Goal: Contribute content: Contribute content

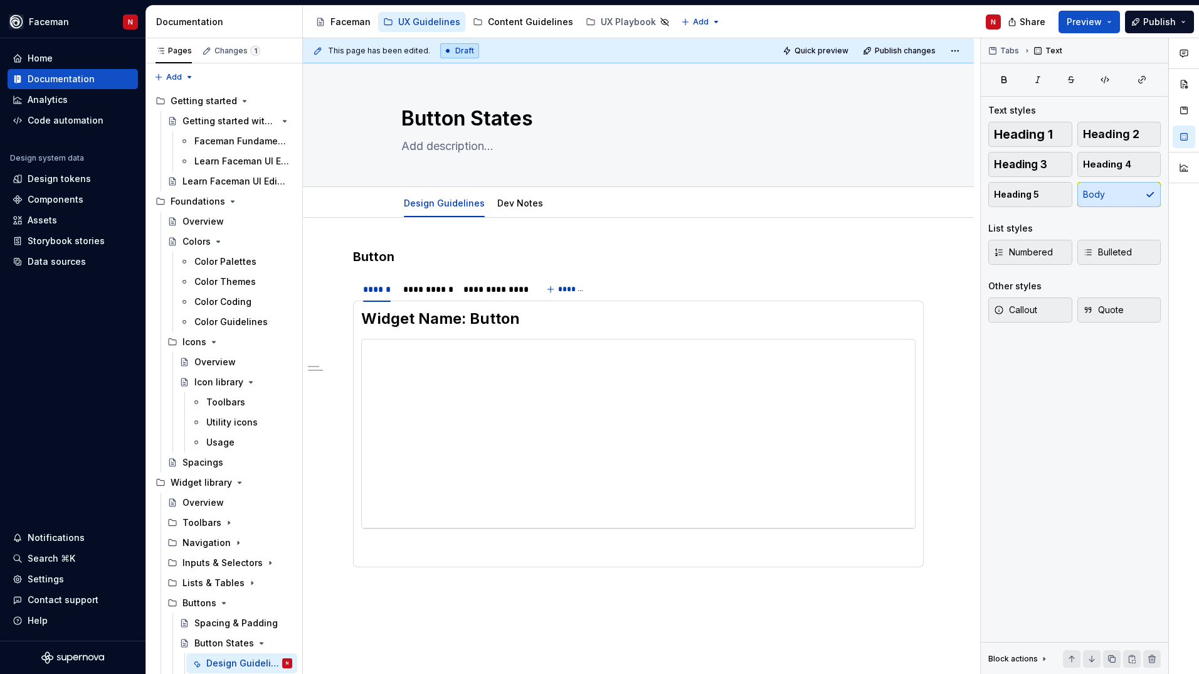
scroll to position [140, 0]
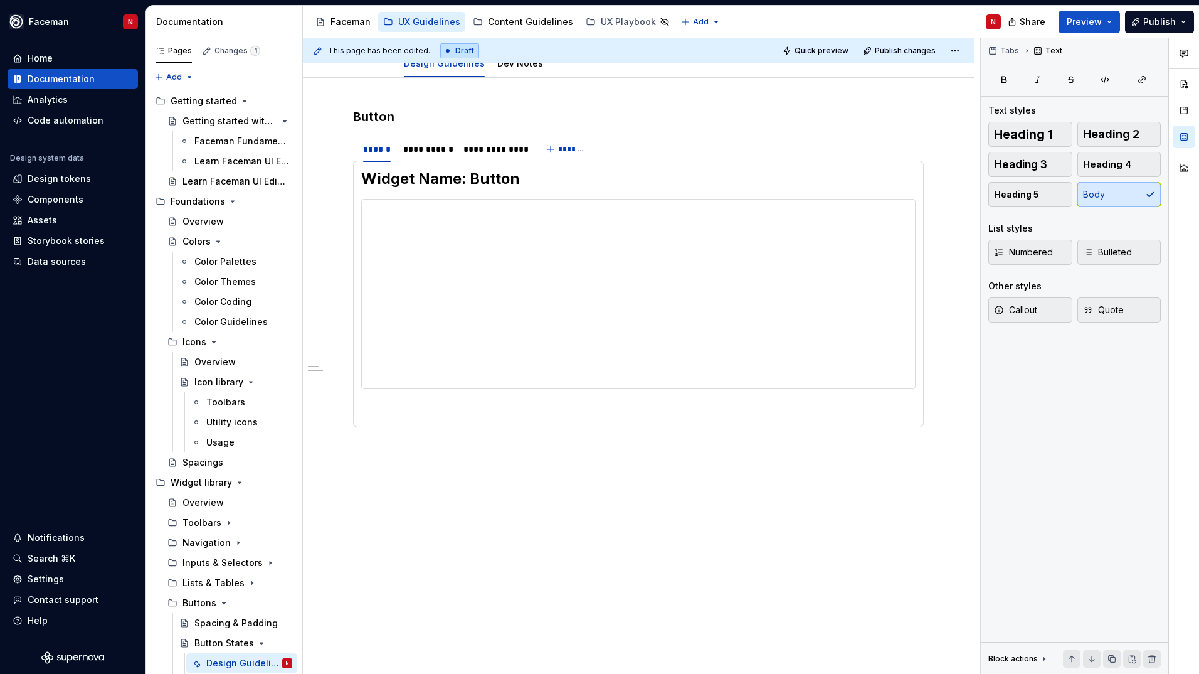
type textarea "*"
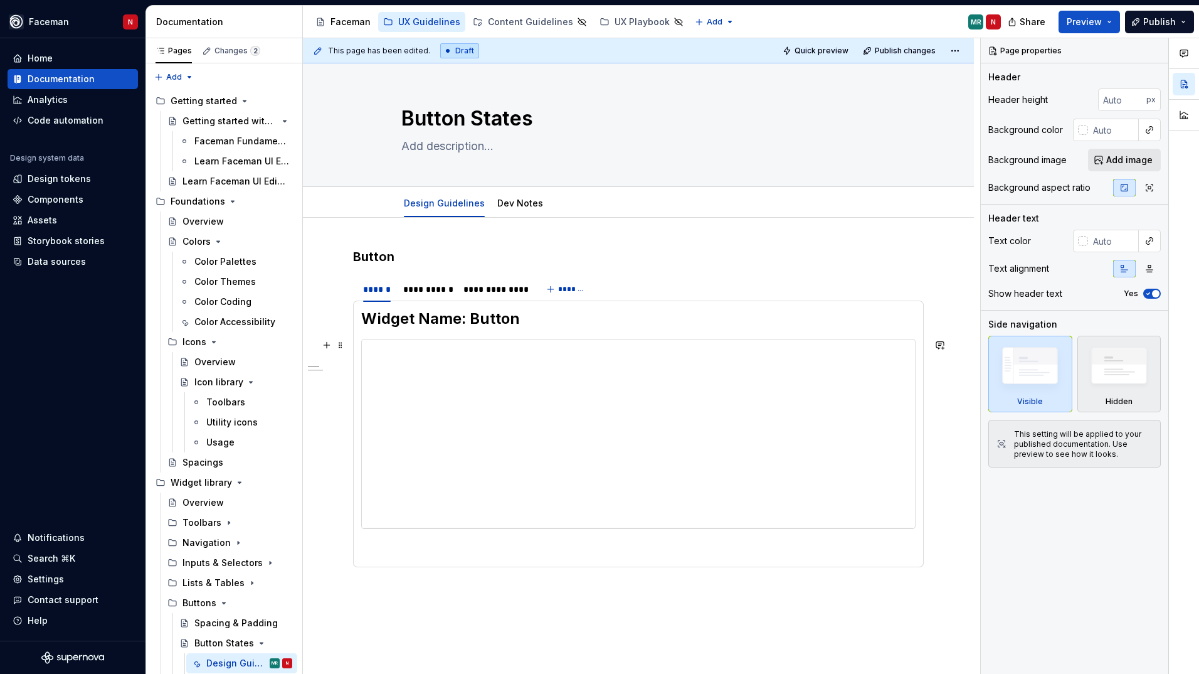
scroll to position [63, 0]
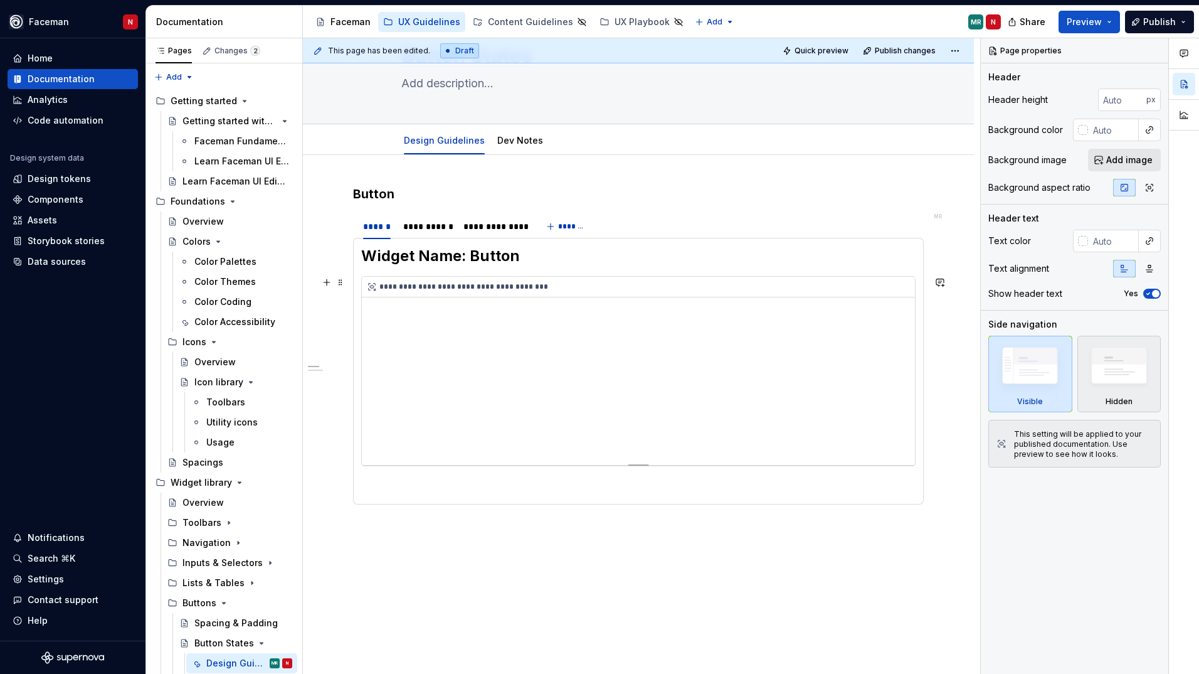
click at [523, 357] on div "**********" at bounding box center [638, 371] width 553 height 188
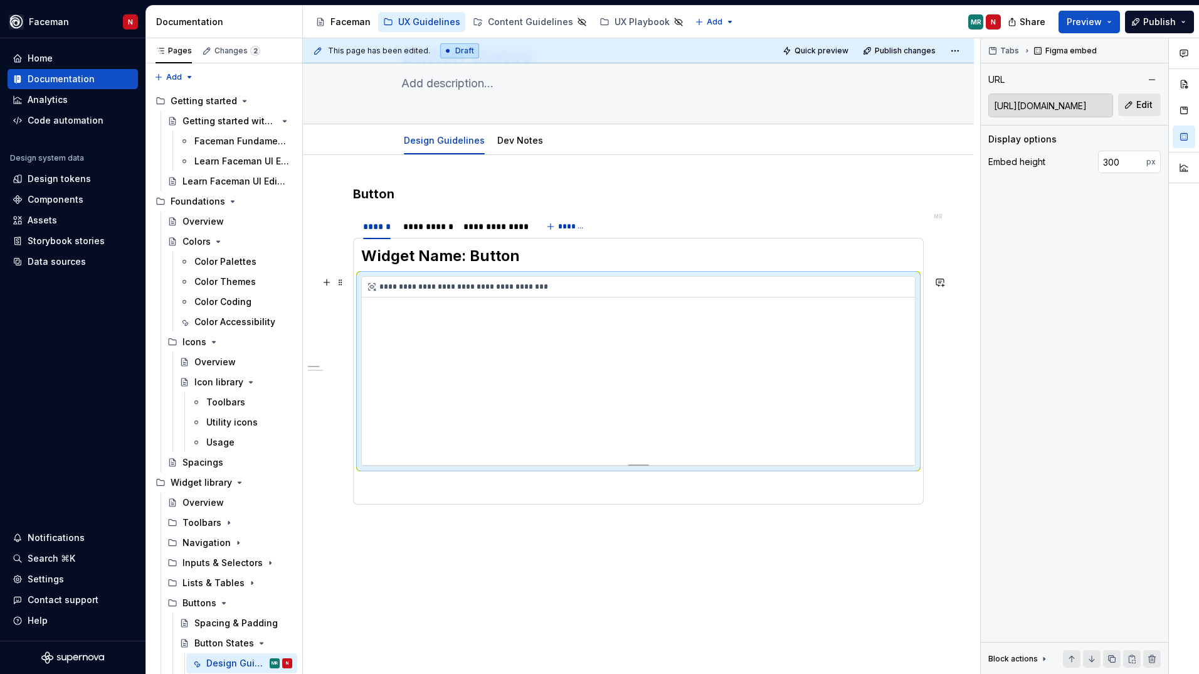
click at [529, 353] on div "**********" at bounding box center [638, 371] width 553 height 188
type textarea "*"
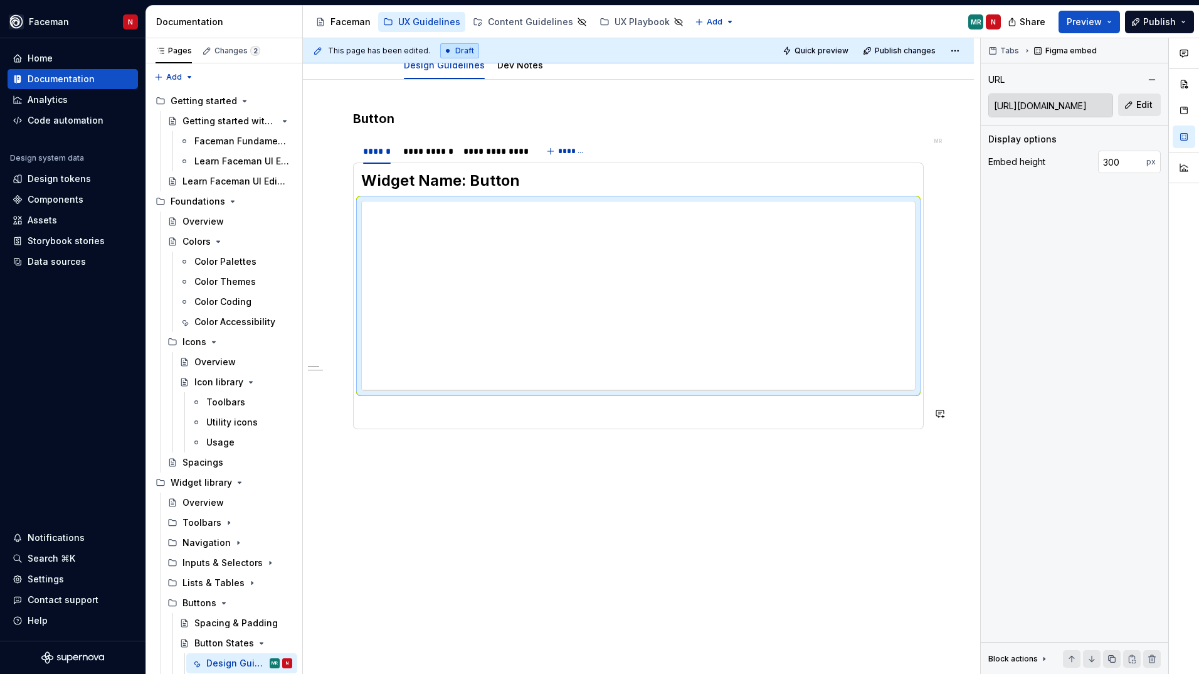
scroll to position [140, 0]
click at [380, 413] on p at bounding box center [638, 411] width 555 height 15
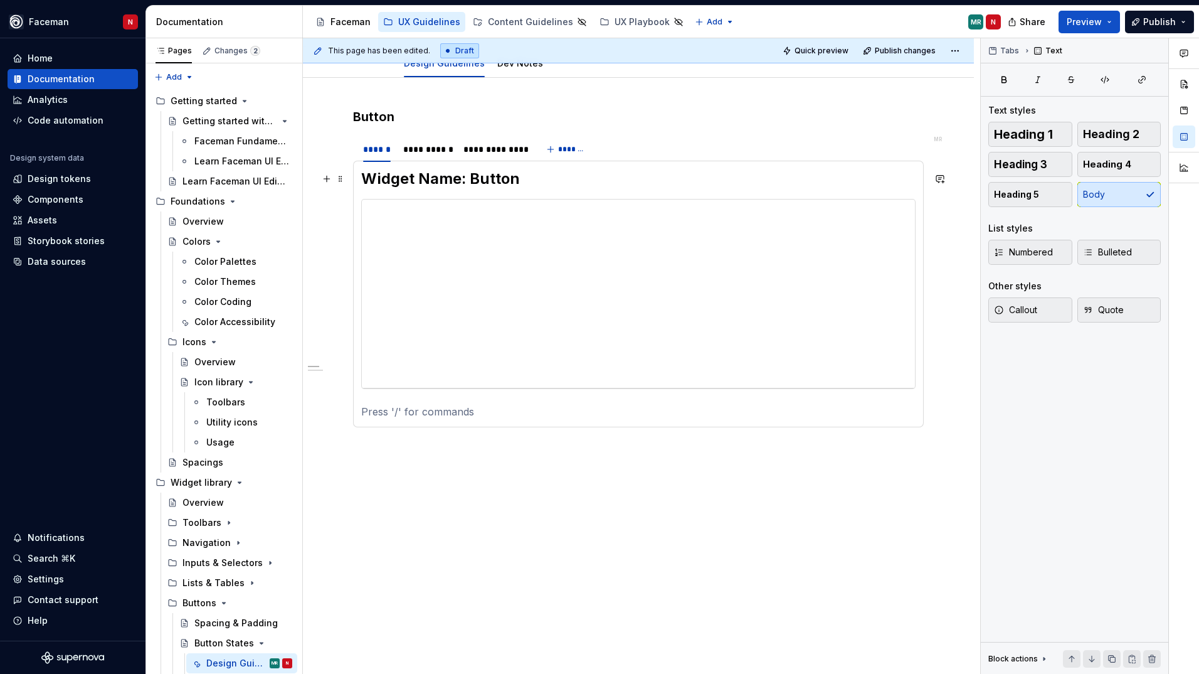
click at [401, 183] on h2 "Widget Name: Button" at bounding box center [638, 179] width 555 height 20
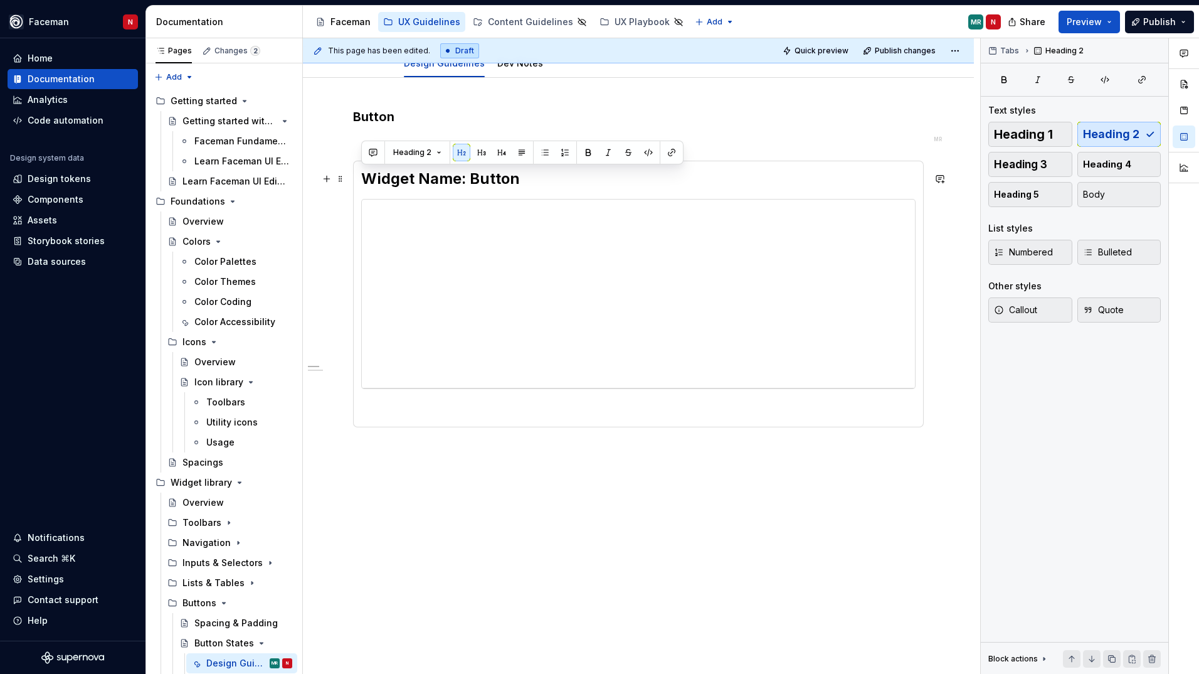
click at [401, 183] on h2 "Widget Name: Button" at bounding box center [638, 179] width 555 height 20
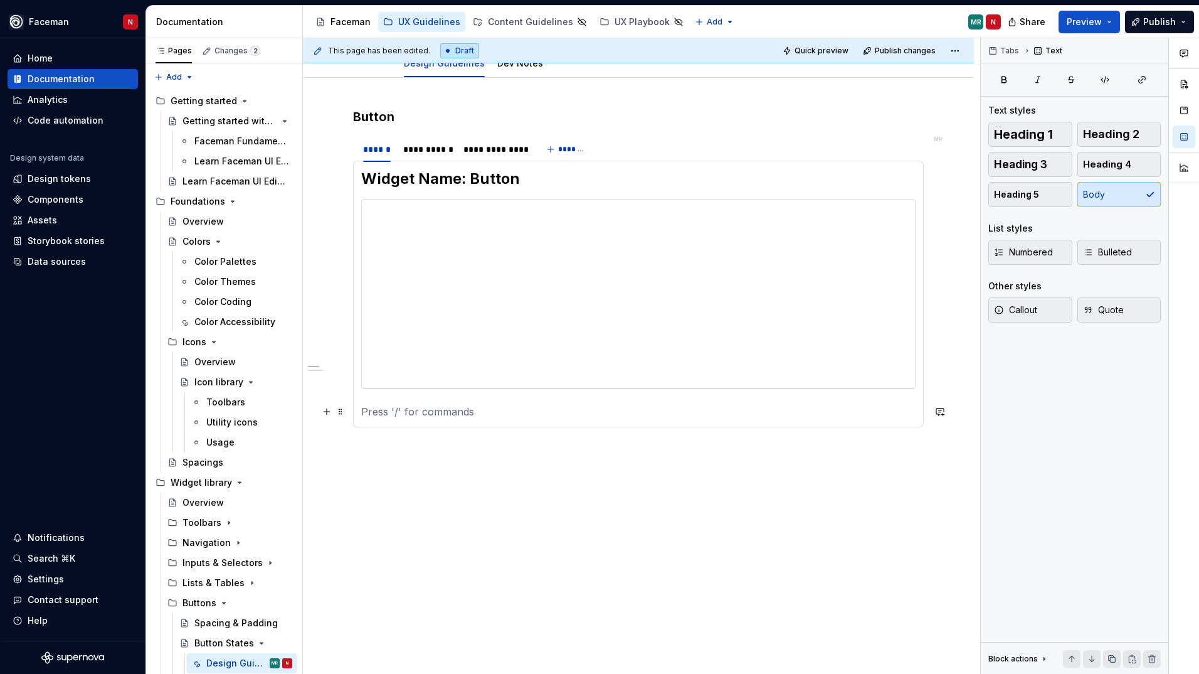
click at [386, 412] on p at bounding box center [638, 411] width 555 height 15
click at [401, 412] on p at bounding box center [638, 411] width 555 height 15
click at [383, 409] on p "Layout" at bounding box center [638, 411] width 555 height 15
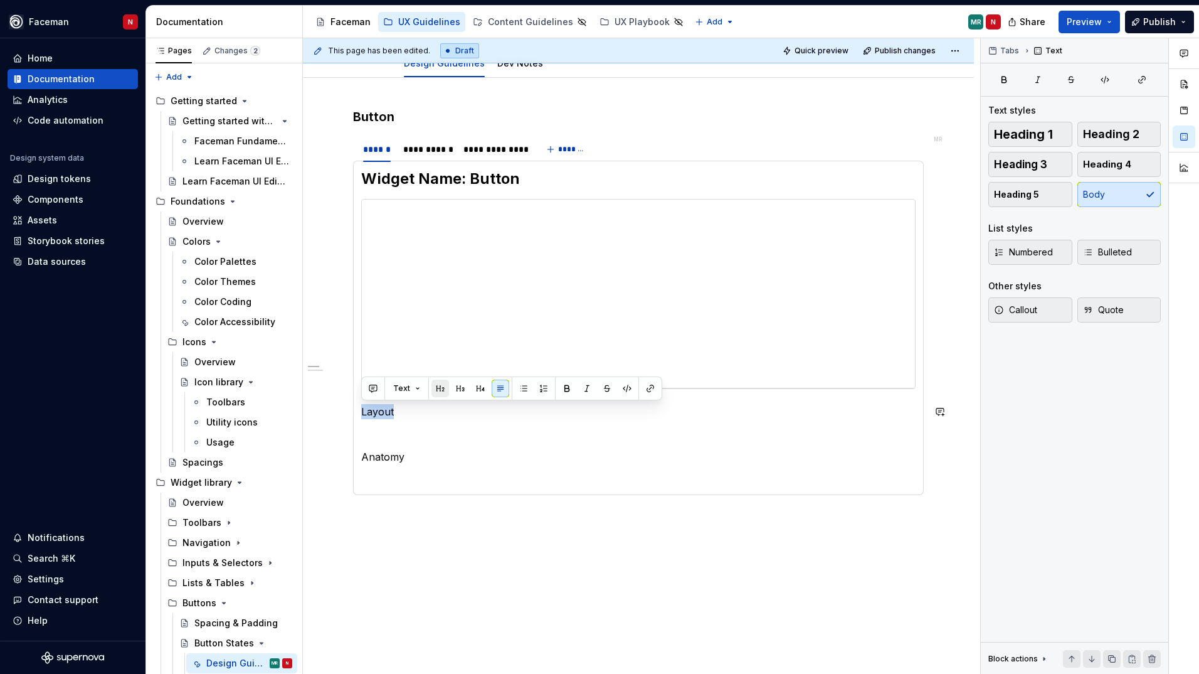
click at [438, 390] on button "button" at bounding box center [441, 389] width 18 height 18
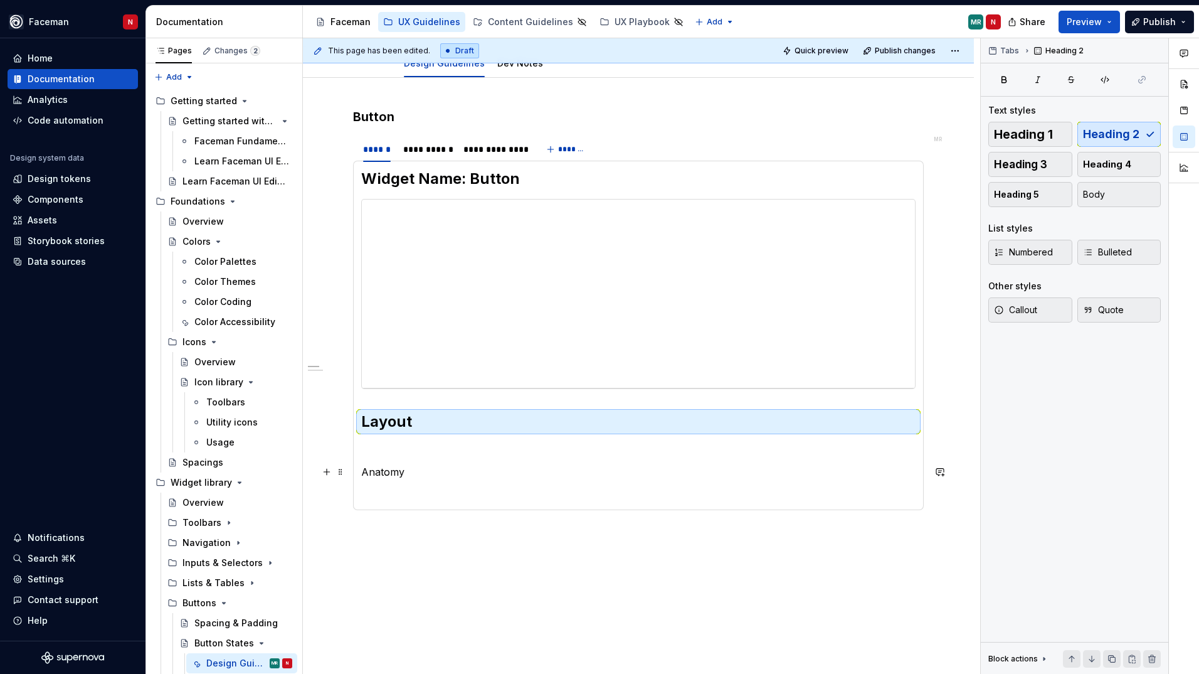
click at [380, 471] on p "Anatomy" at bounding box center [638, 471] width 555 height 15
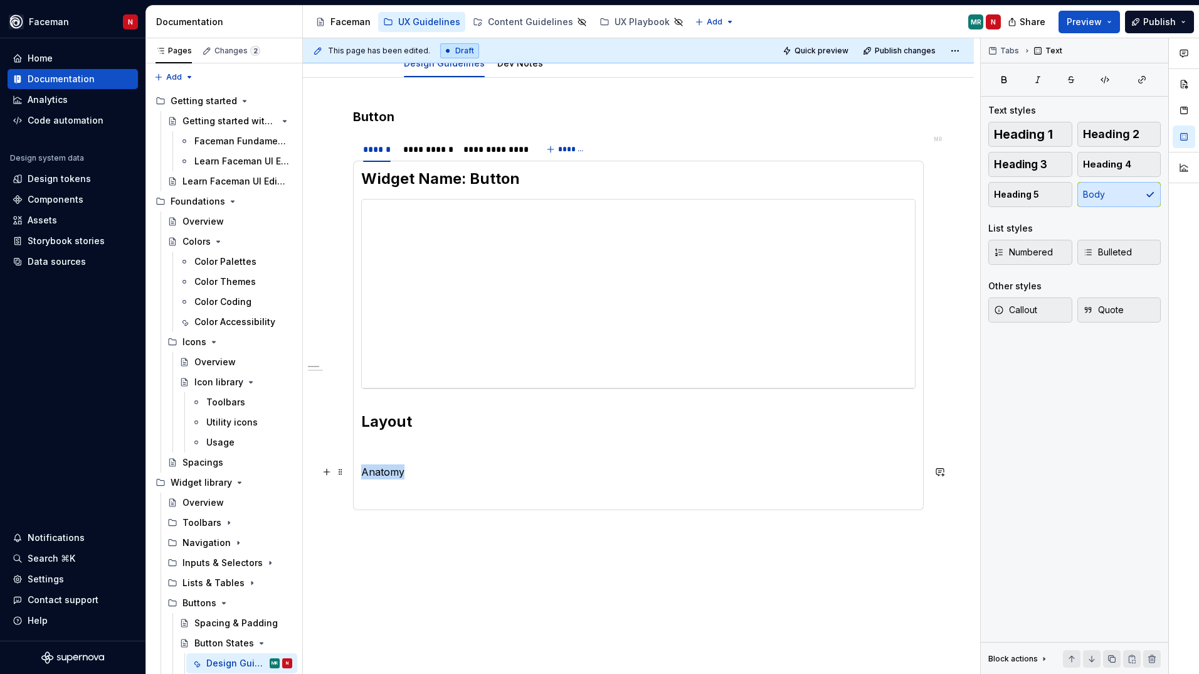
click at [380, 471] on p "Anatomy" at bounding box center [638, 471] width 555 height 15
click at [459, 449] on button "button" at bounding box center [461, 449] width 18 height 18
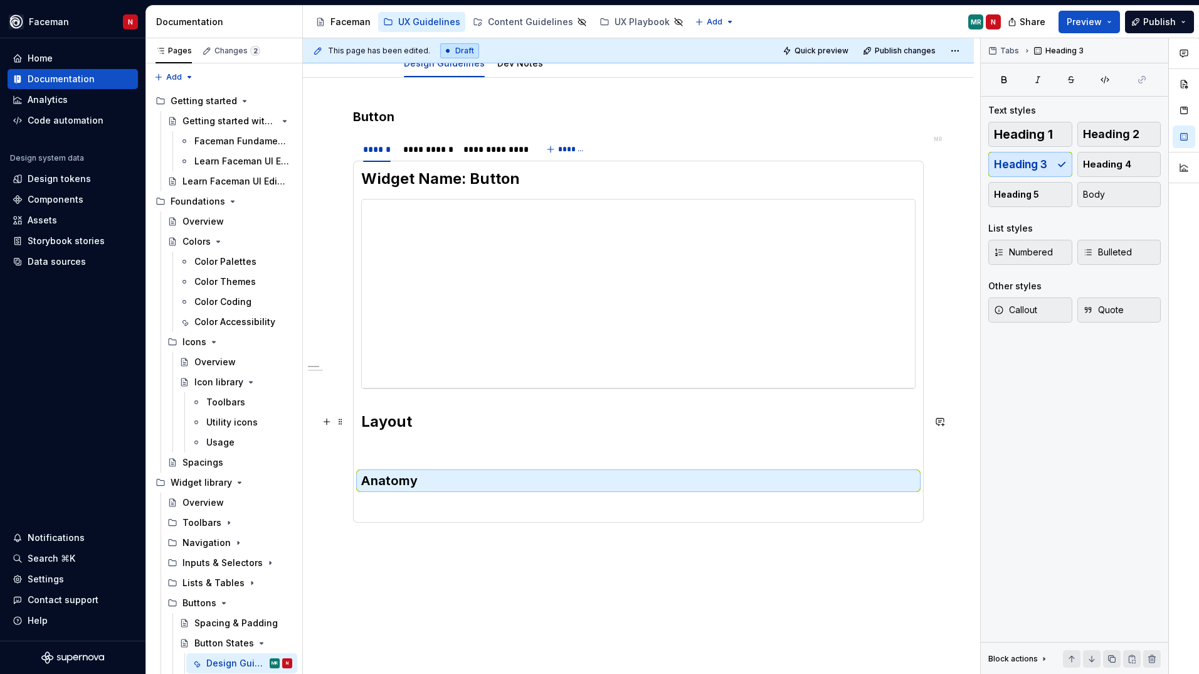
click at [396, 426] on h2 "Layout" at bounding box center [638, 422] width 555 height 20
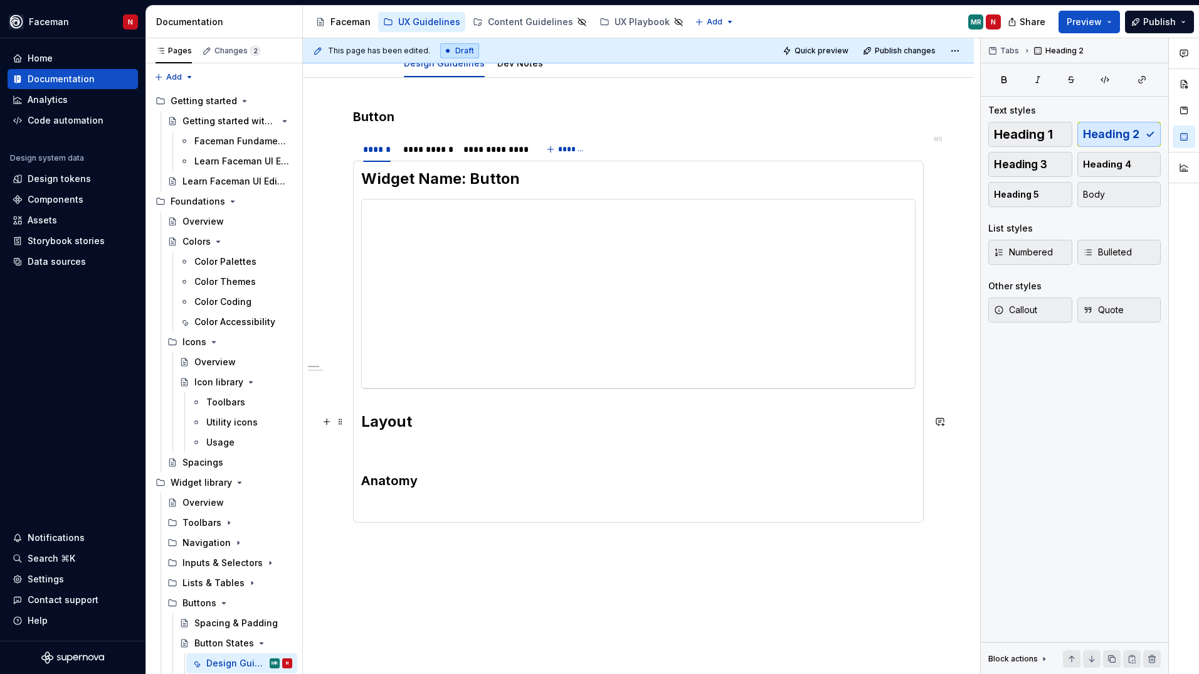
click at [403, 420] on h2 "Layout" at bounding box center [638, 422] width 555 height 20
click at [482, 395] on button "button" at bounding box center [482, 395] width 18 height 18
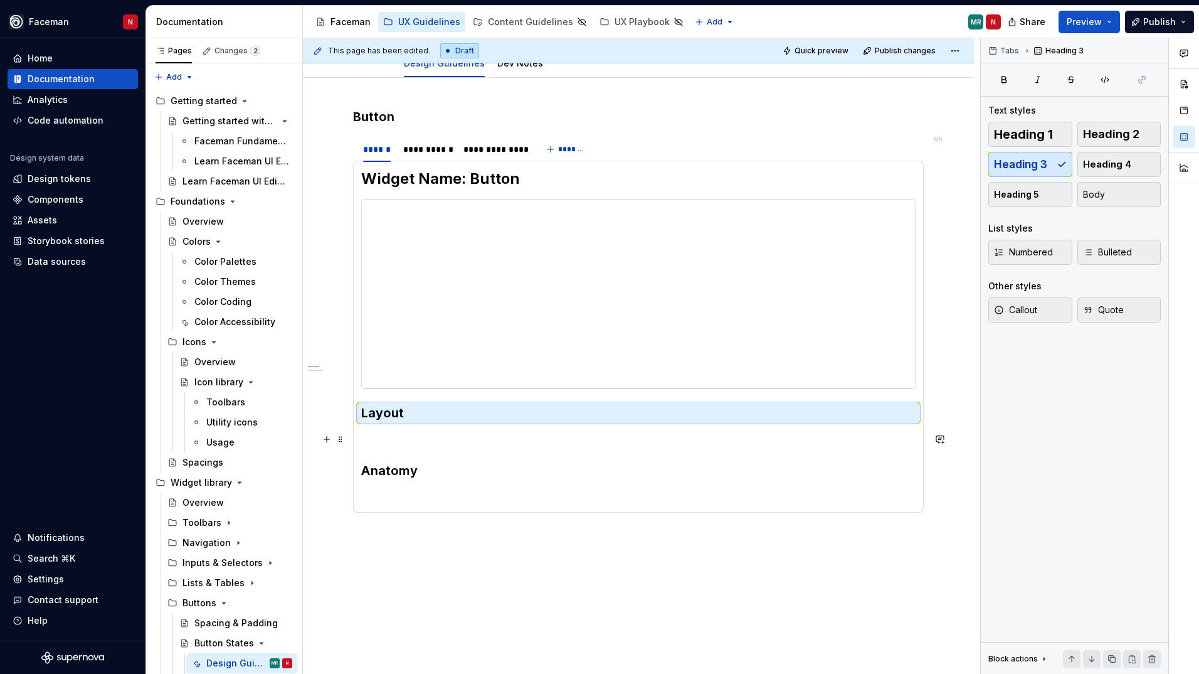
click at [407, 441] on p at bounding box center [638, 439] width 555 height 15
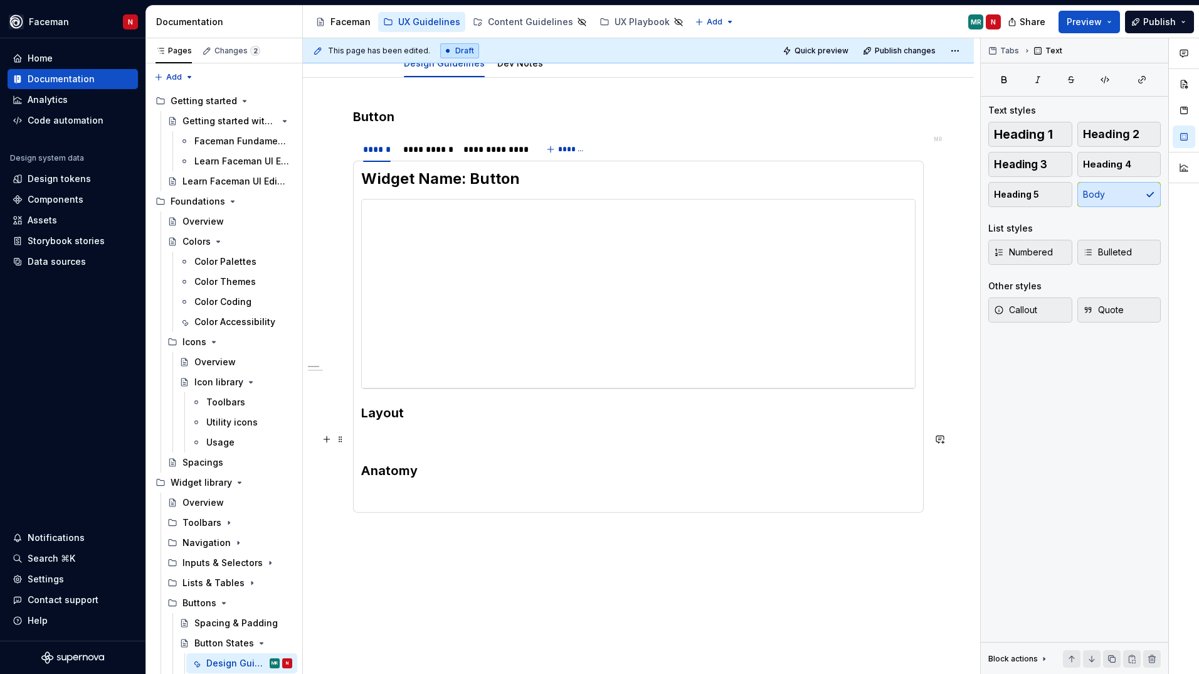
click at [394, 433] on p at bounding box center [638, 439] width 555 height 15
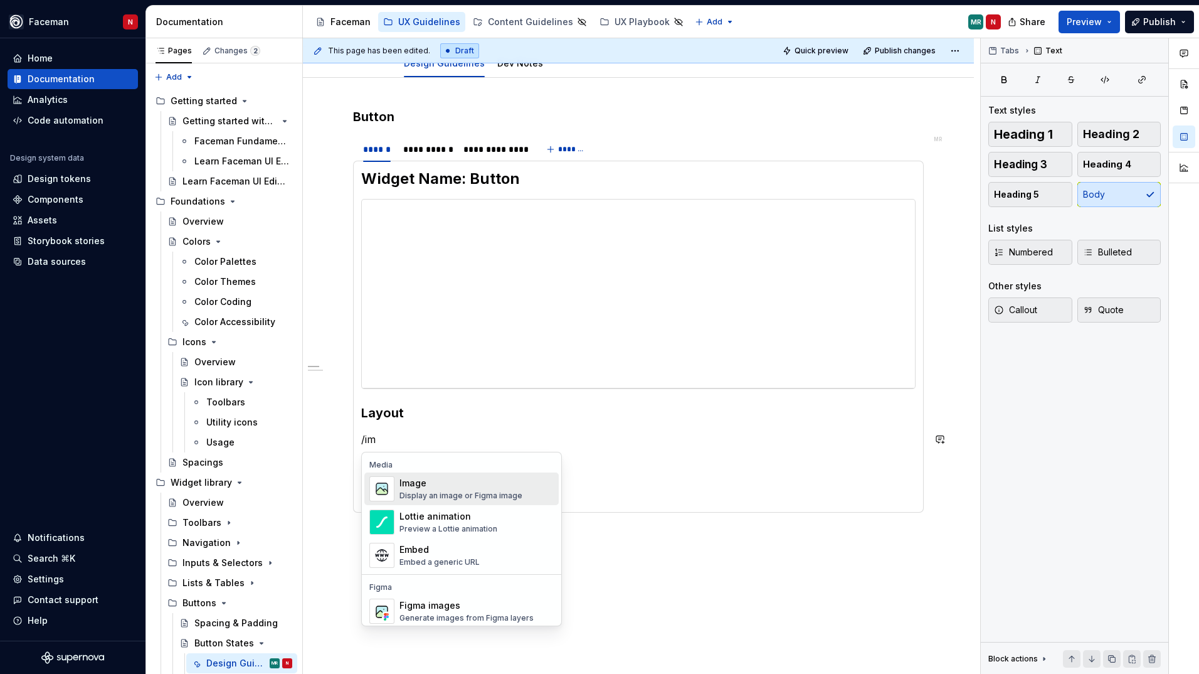
click at [398, 482] on span "Image Display an image or Figma image" at bounding box center [461, 488] width 194 height 33
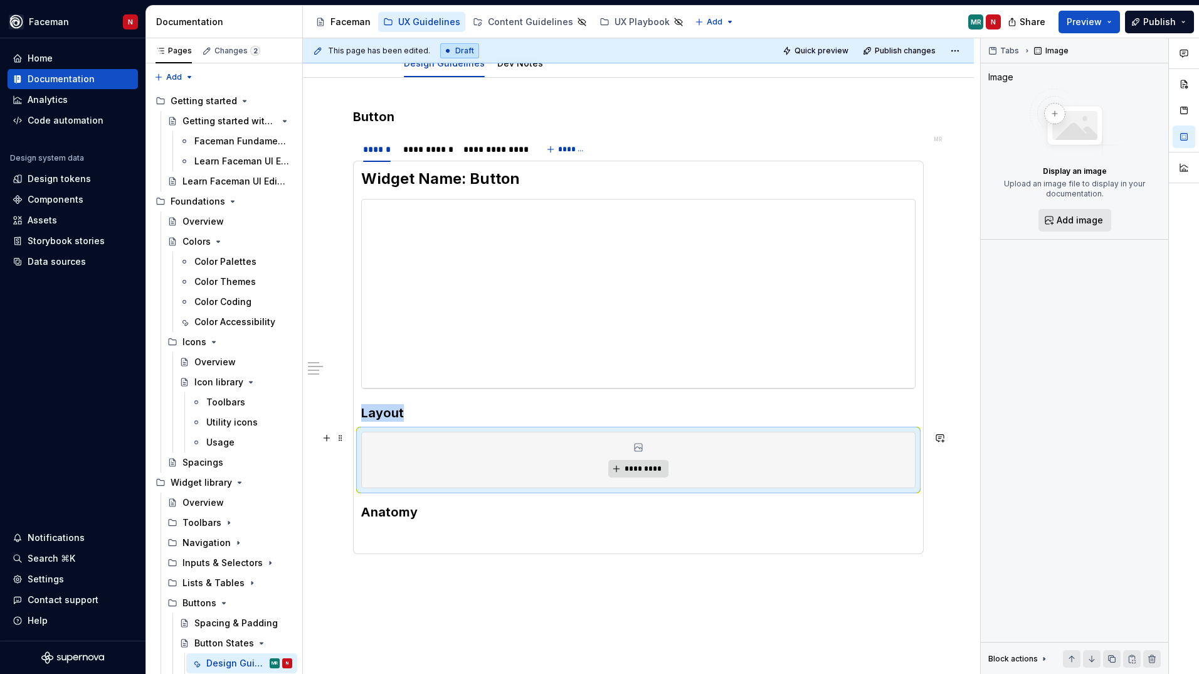
click at [638, 469] on span "*********" at bounding box center [643, 469] width 38 height 10
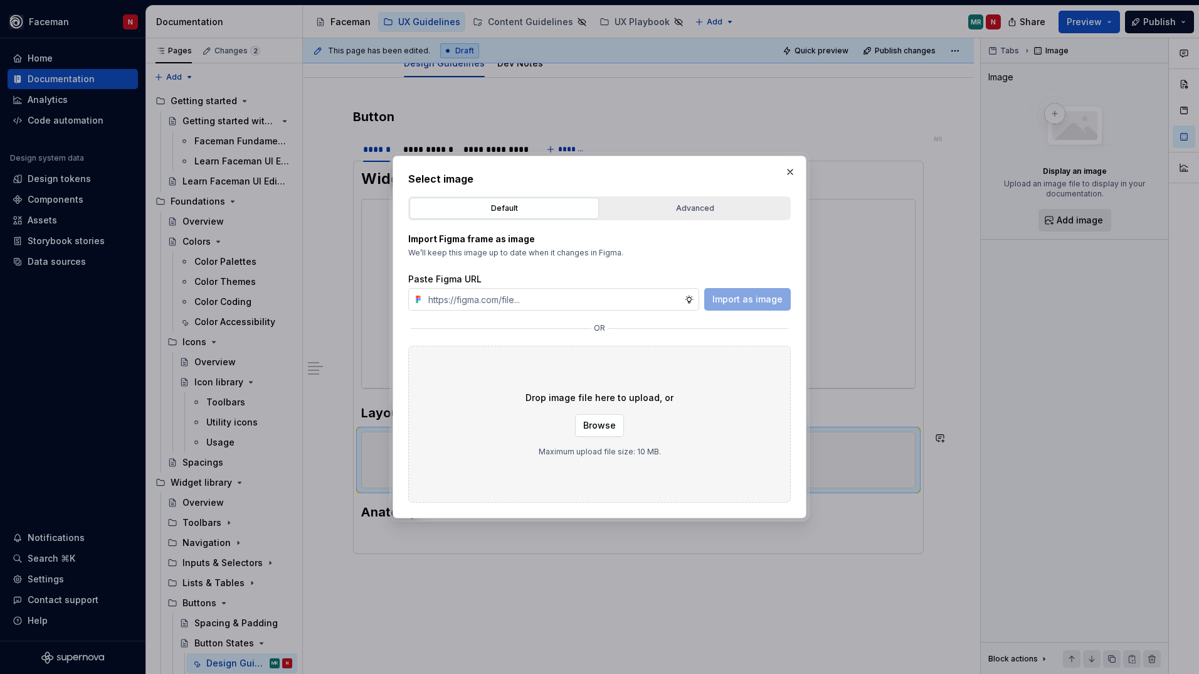
type textarea "*"
type input "https://www.figma.com/design/XQe1guTZD2b5CJbYWUUlDi/Snowdrop-Design-System-2.0?…"
click at [743, 300] on span "Import as image" at bounding box center [748, 299] width 70 height 13
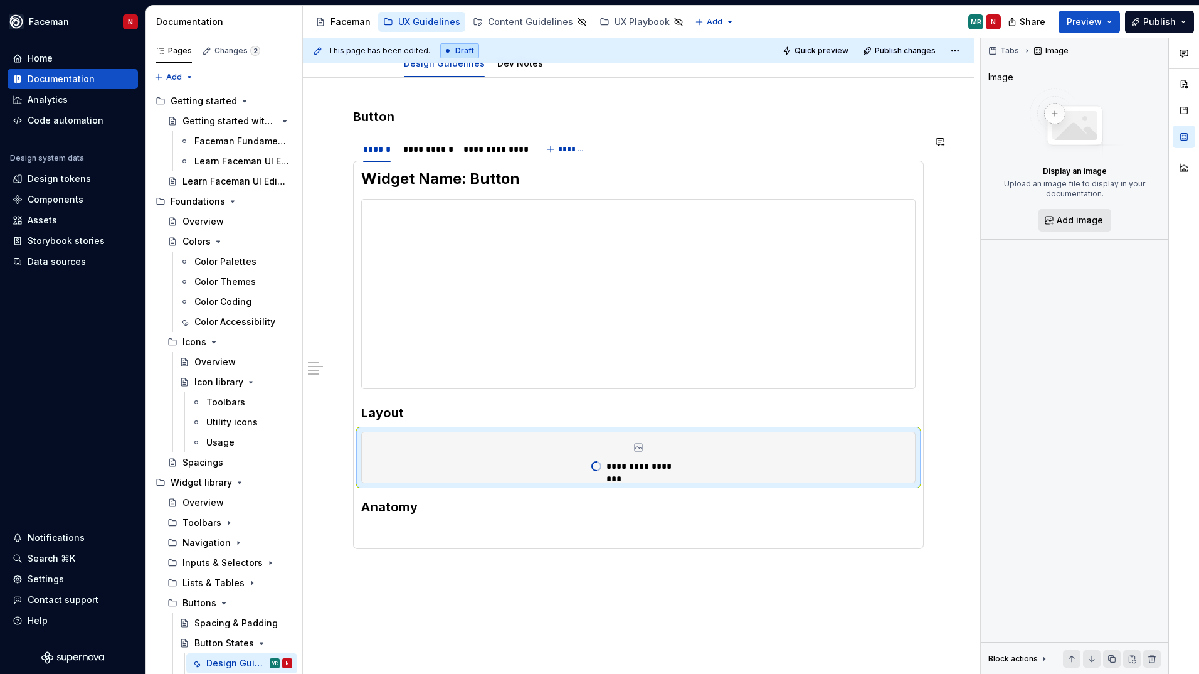
type textarea "*"
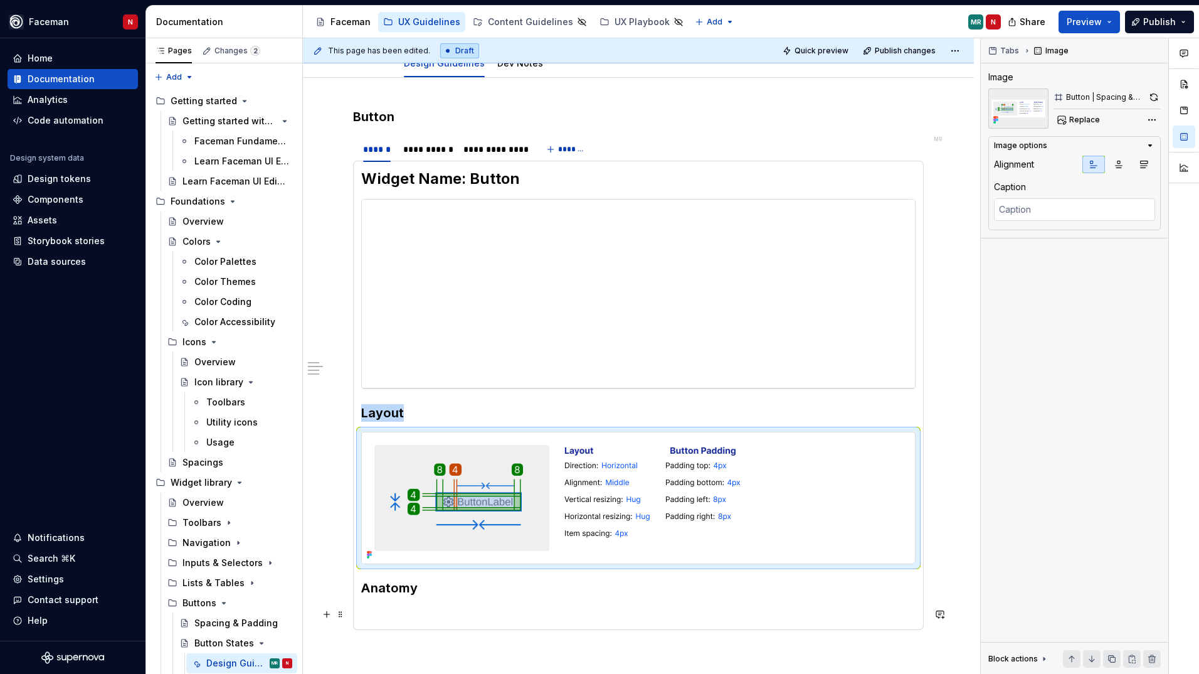
drag, startPoint x: 378, startPoint y: 603, endPoint x: 401, endPoint y: 603, distance: 23.2
click at [378, 603] on section-item-column "**********" at bounding box center [638, 395] width 555 height 453
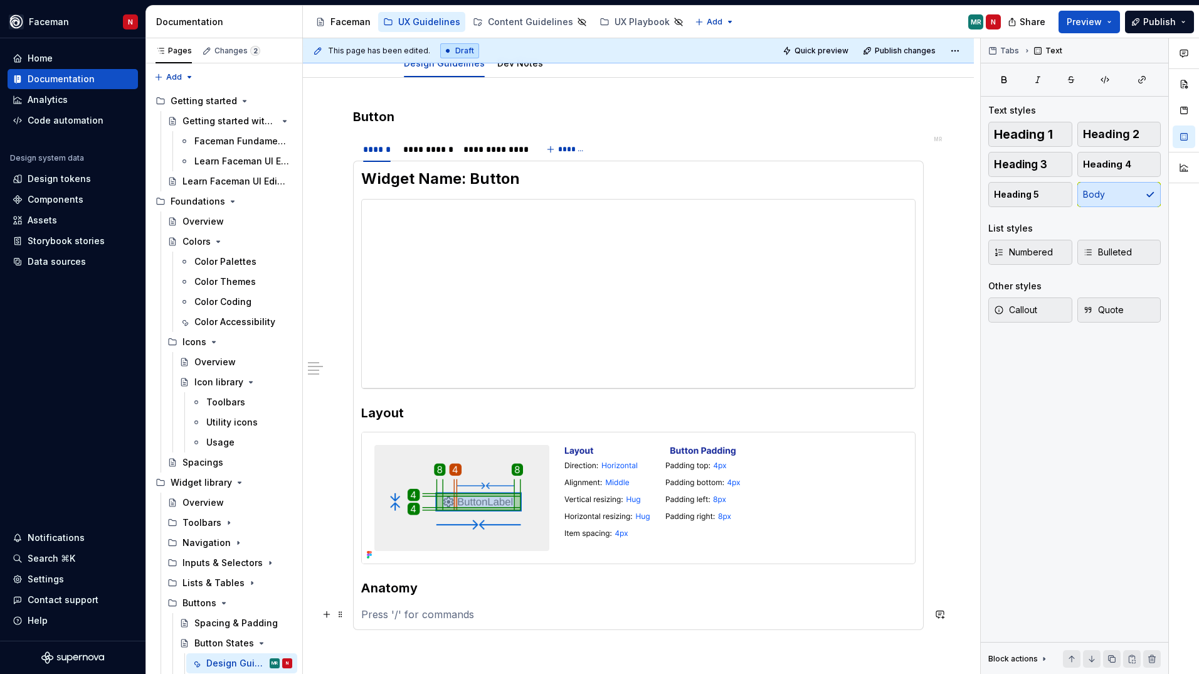
scroll to position [203, 0]
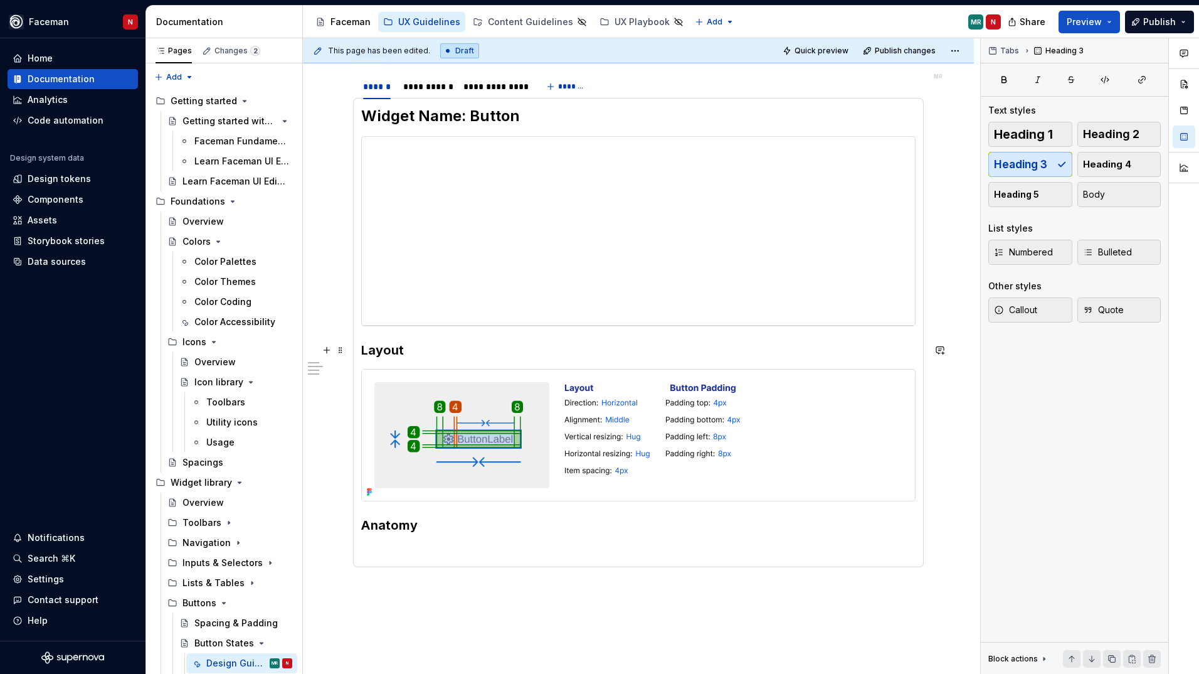
click at [390, 349] on h3 "Layout" at bounding box center [638, 350] width 555 height 18
click at [500, 326] on button "button" at bounding box center [502, 326] width 18 height 18
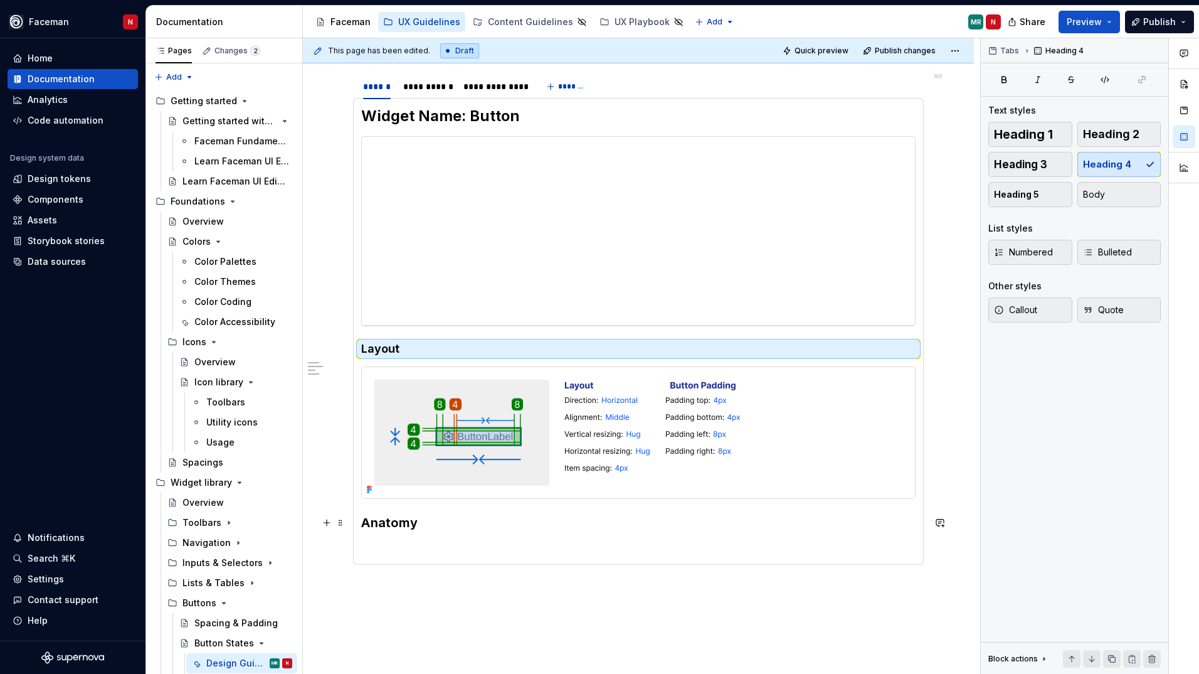
click at [378, 528] on h3 "Anatomy" at bounding box center [638, 523] width 555 height 18
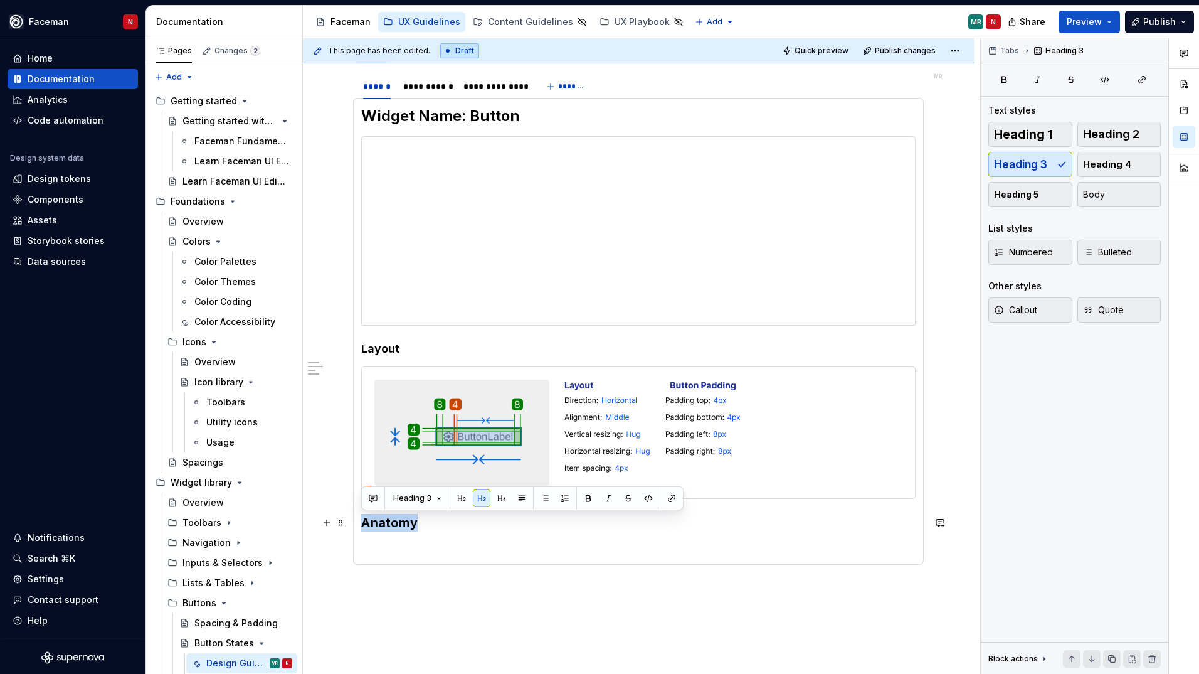
click at [378, 528] on h3 "Anatomy" at bounding box center [638, 523] width 555 height 18
click at [505, 499] on button "button" at bounding box center [502, 498] width 18 height 18
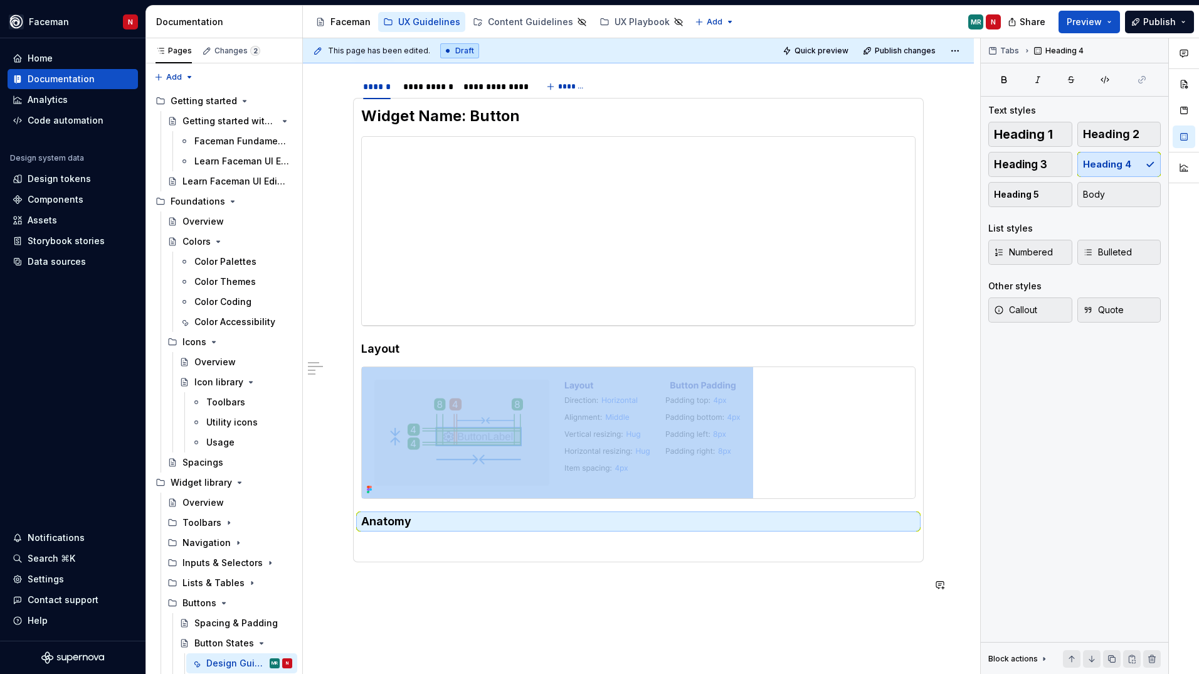
click at [452, 623] on div "**********" at bounding box center [638, 412] width 671 height 794
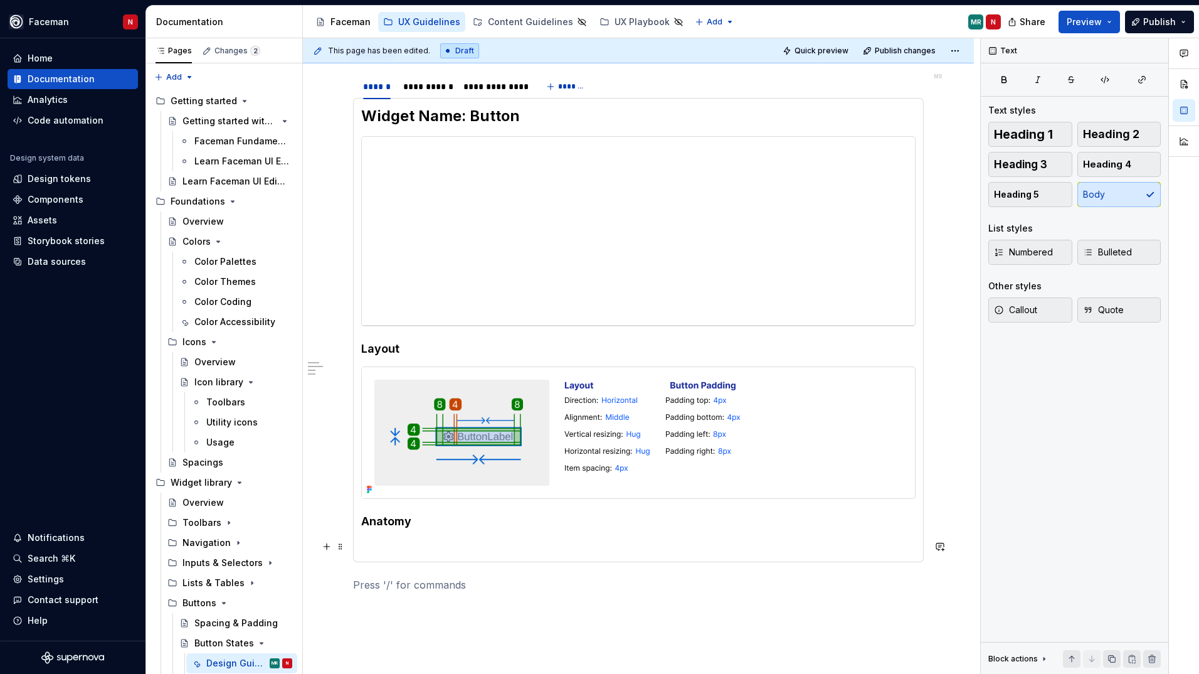
click at [385, 551] on p at bounding box center [638, 546] width 555 height 15
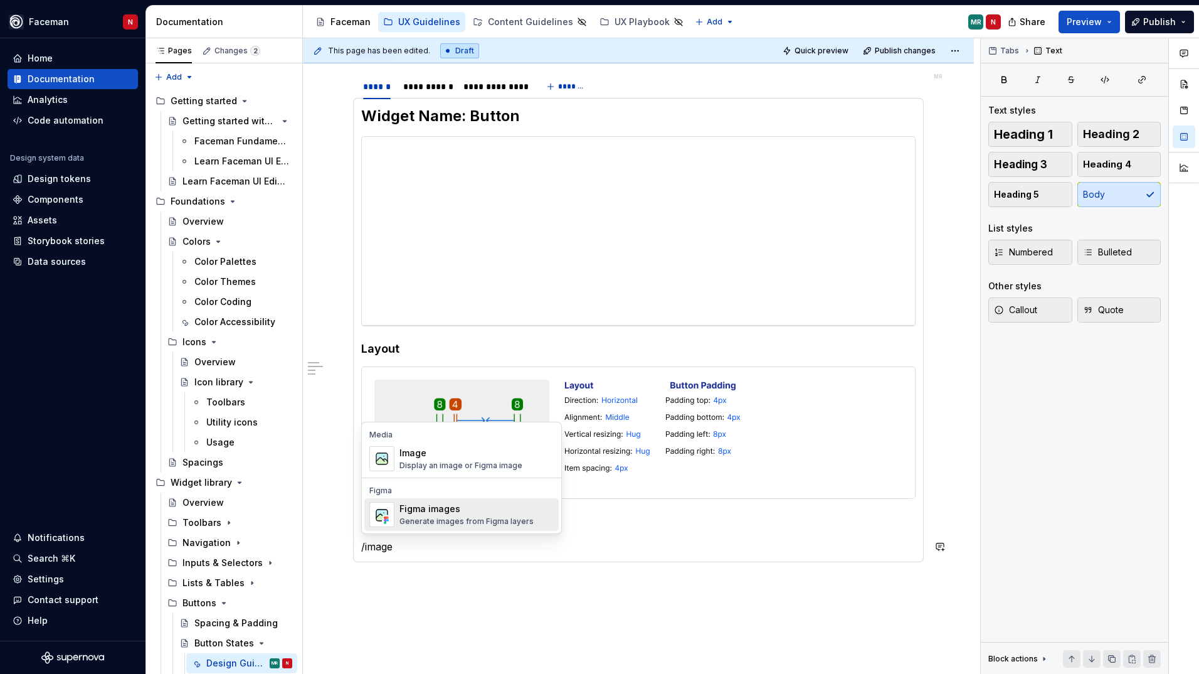
click at [412, 524] on div "Generate images from Figma layers" at bounding box center [467, 521] width 134 height 10
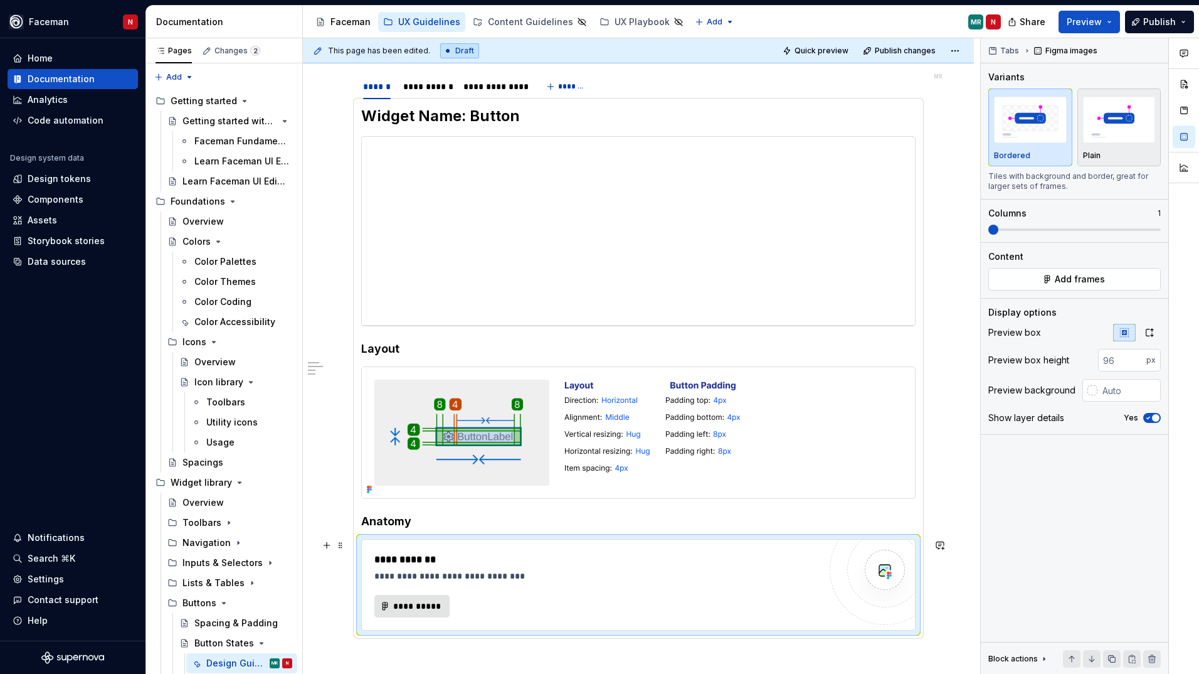
click at [422, 605] on span "**********" at bounding box center [417, 606] width 49 height 13
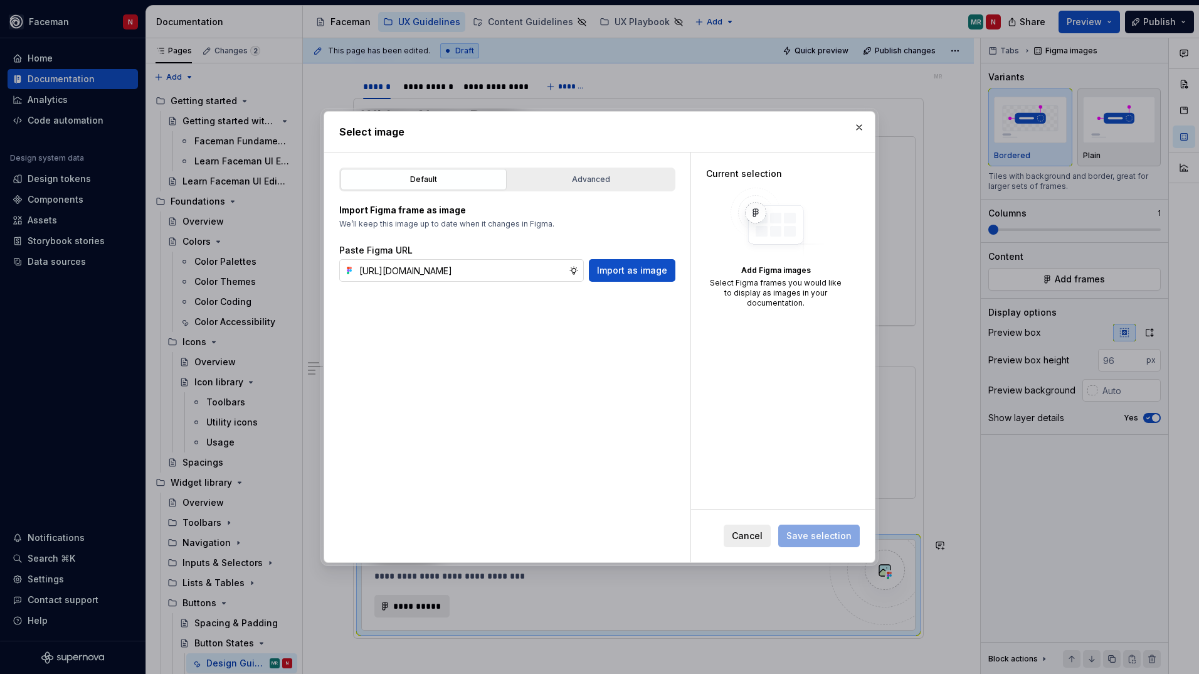
scroll to position [0, 400]
type input "https://www.figma.com/design/XQe1guTZD2b5CJbYWUUlDi/Snowdrop-Design-System-2.0?…"
click at [652, 275] on span "Import as image" at bounding box center [632, 270] width 70 height 13
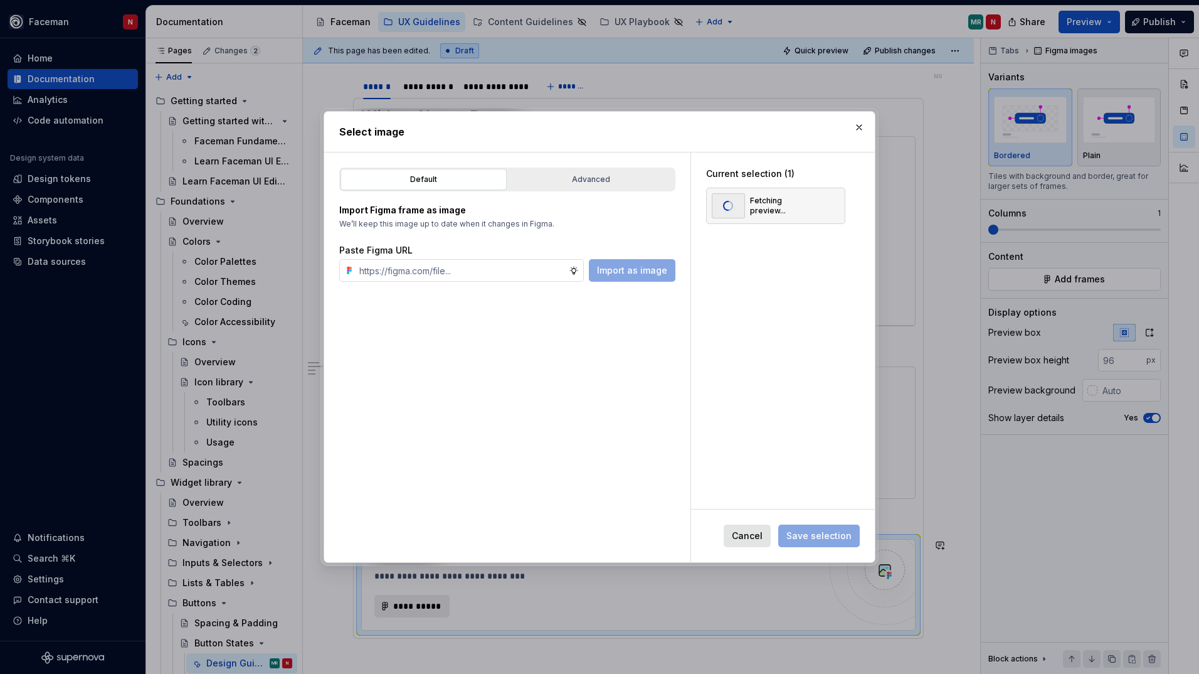
click at [758, 531] on span "Cancel" at bounding box center [747, 535] width 31 height 13
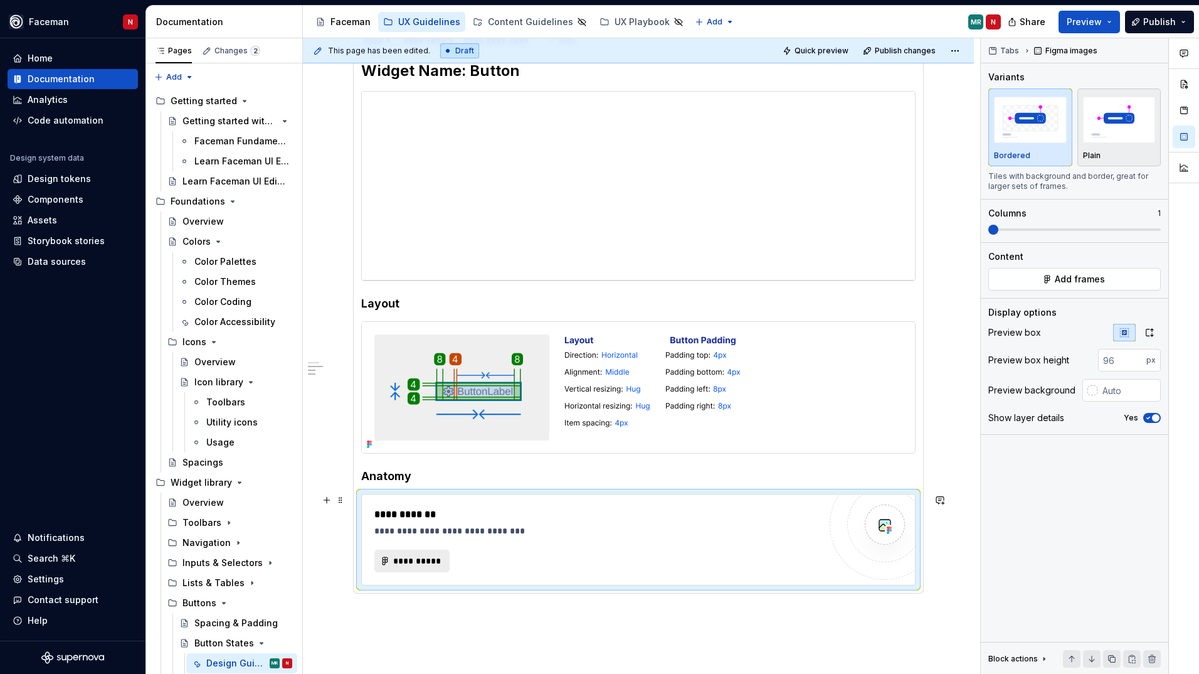
scroll to position [265, 0]
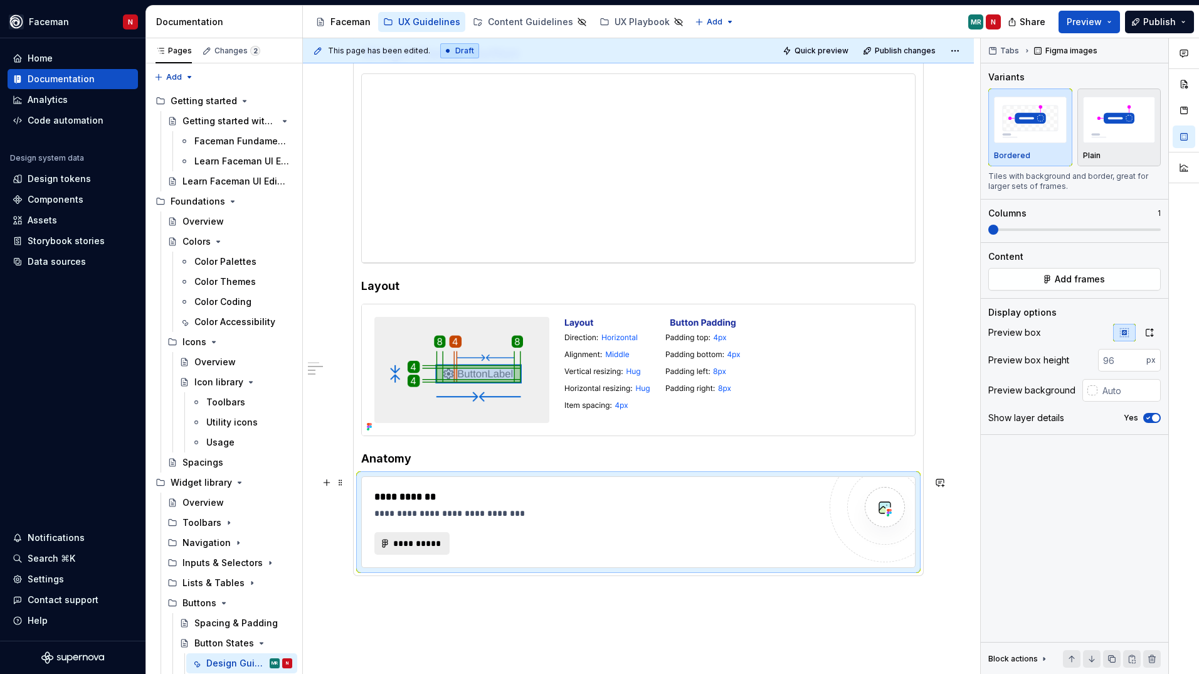
click at [488, 531] on div "**********" at bounding box center [597, 521] width 445 height 65
click at [418, 458] on h4 "Anatomy" at bounding box center [638, 458] width 555 height 15
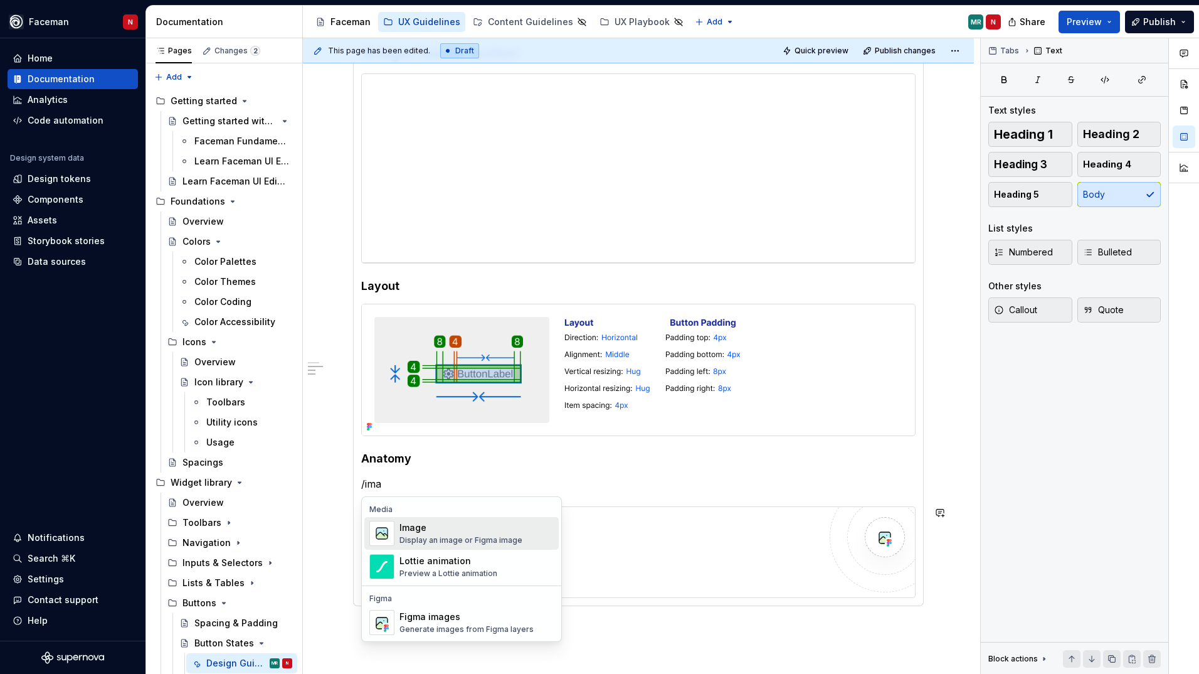
click at [447, 529] on div "Image" at bounding box center [461, 527] width 123 height 13
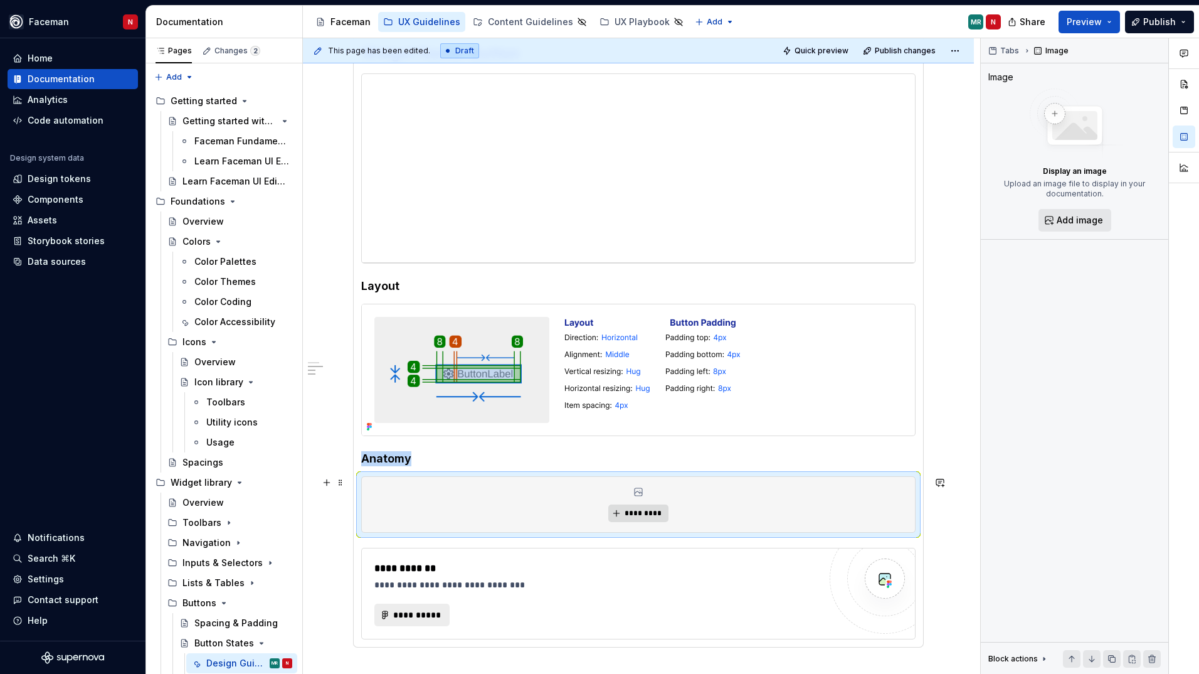
click at [632, 513] on span "*********" at bounding box center [643, 513] width 38 height 10
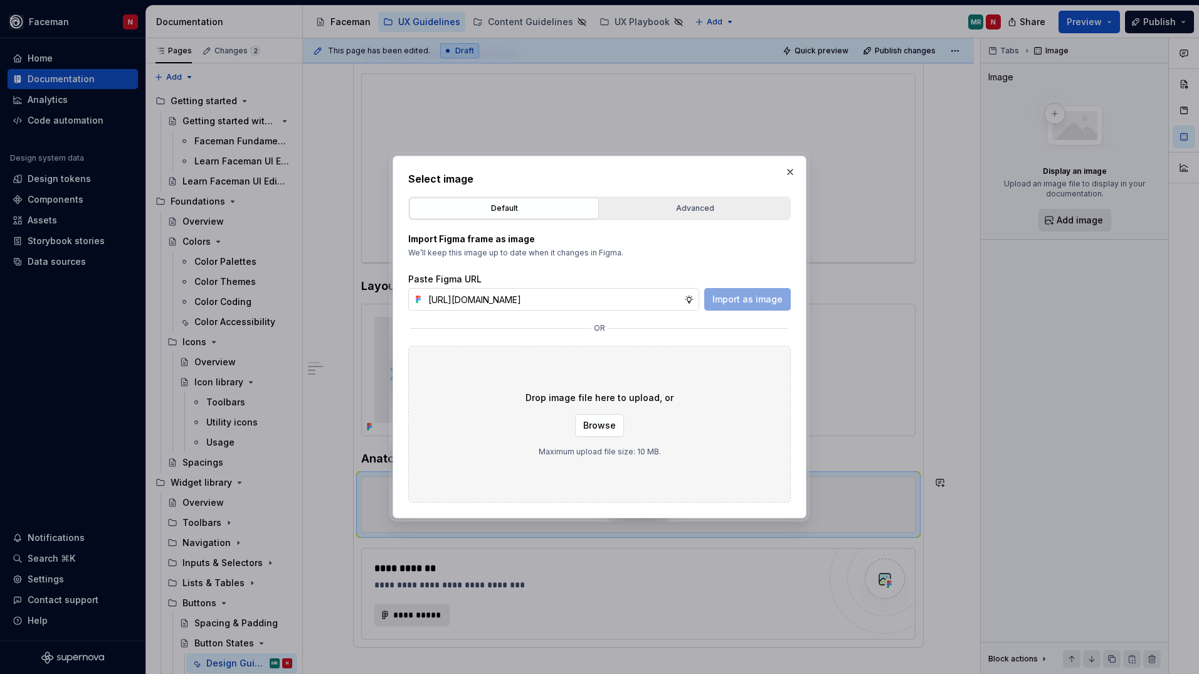
scroll to position [0, 354]
type input "https://www.figma.com/design/XQe1guTZD2b5CJbYWUUlDi/Snowdrop-Design-System-2.0?…"
click at [753, 303] on span "Import as image" at bounding box center [748, 299] width 70 height 13
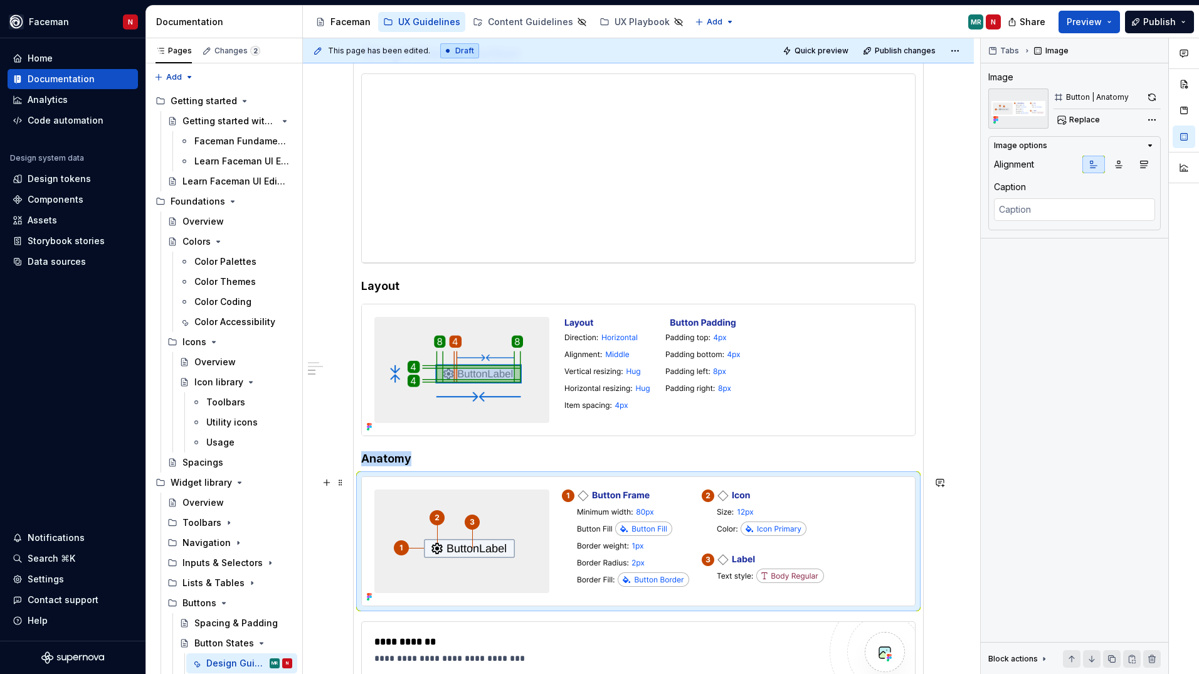
scroll to position [391, 0]
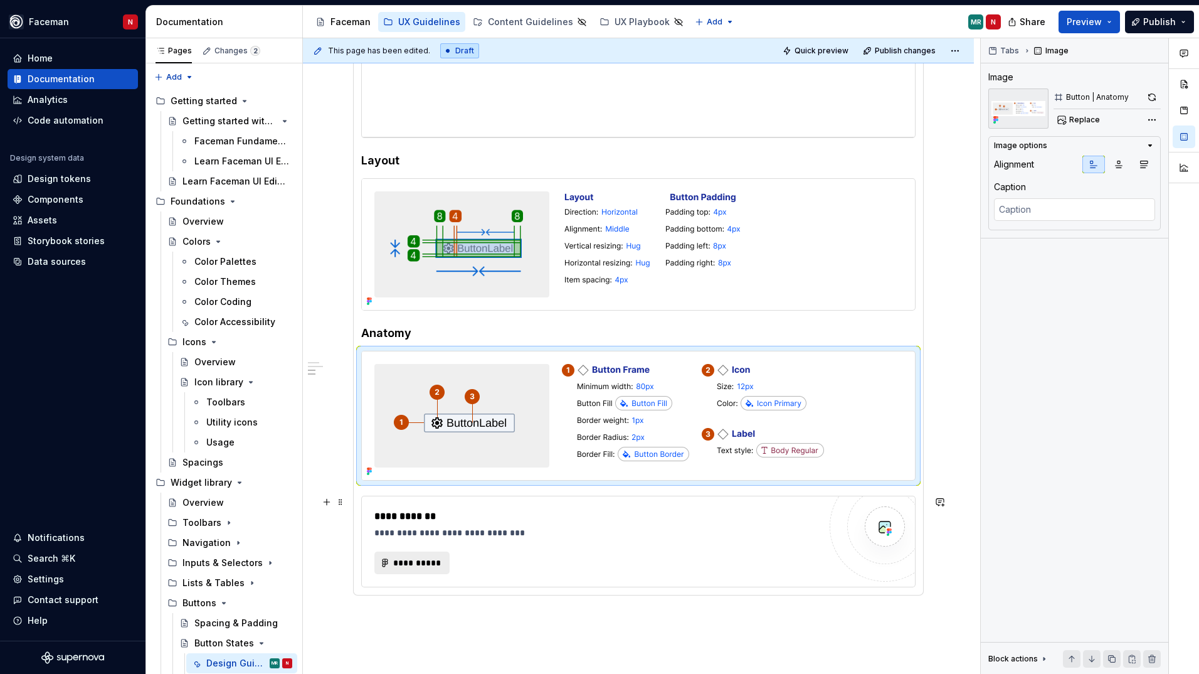
click at [707, 533] on div "**********" at bounding box center [597, 532] width 445 height 13
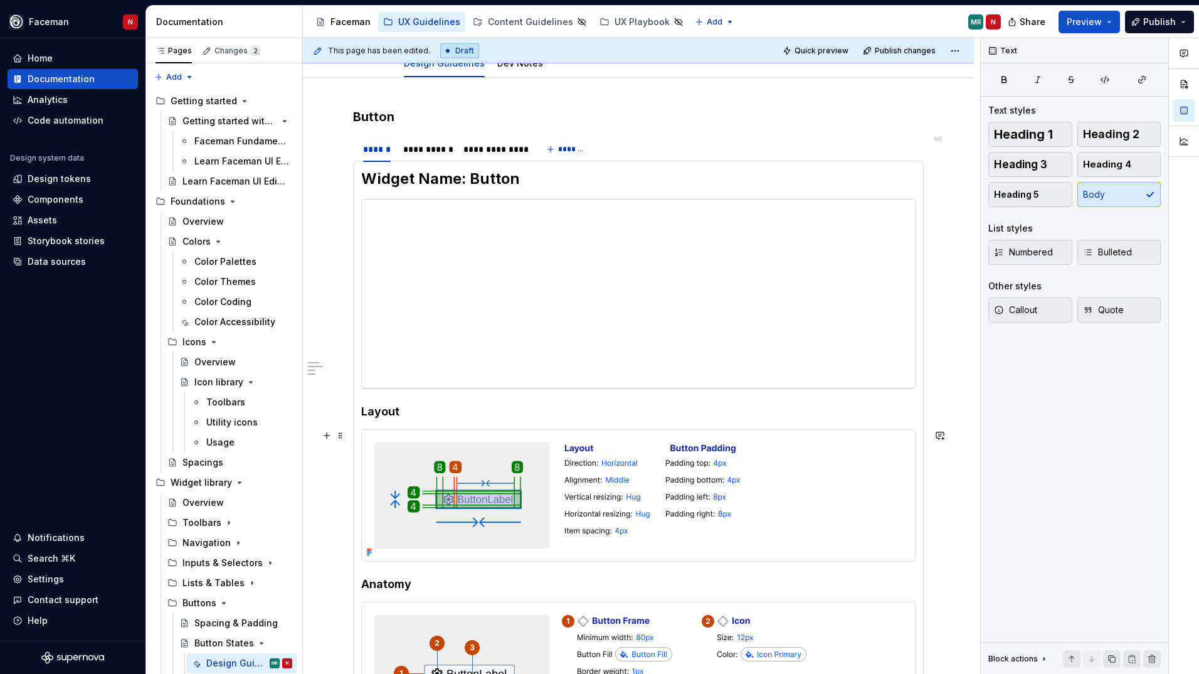
scroll to position [77, 0]
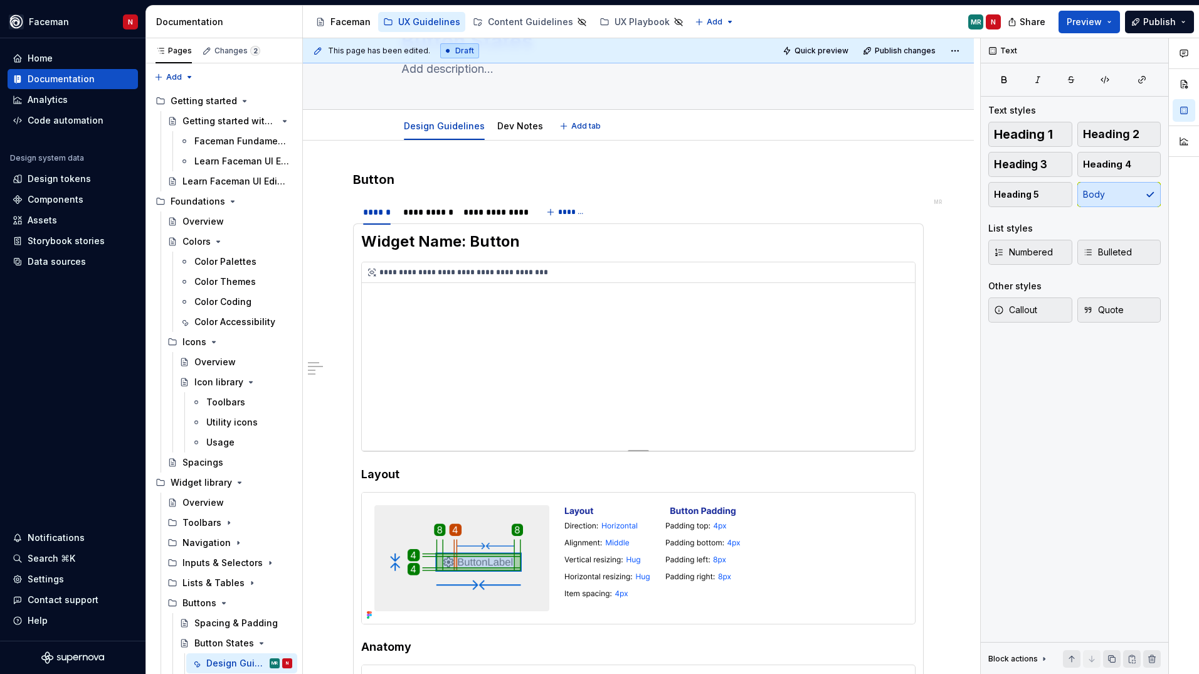
type textarea "*"
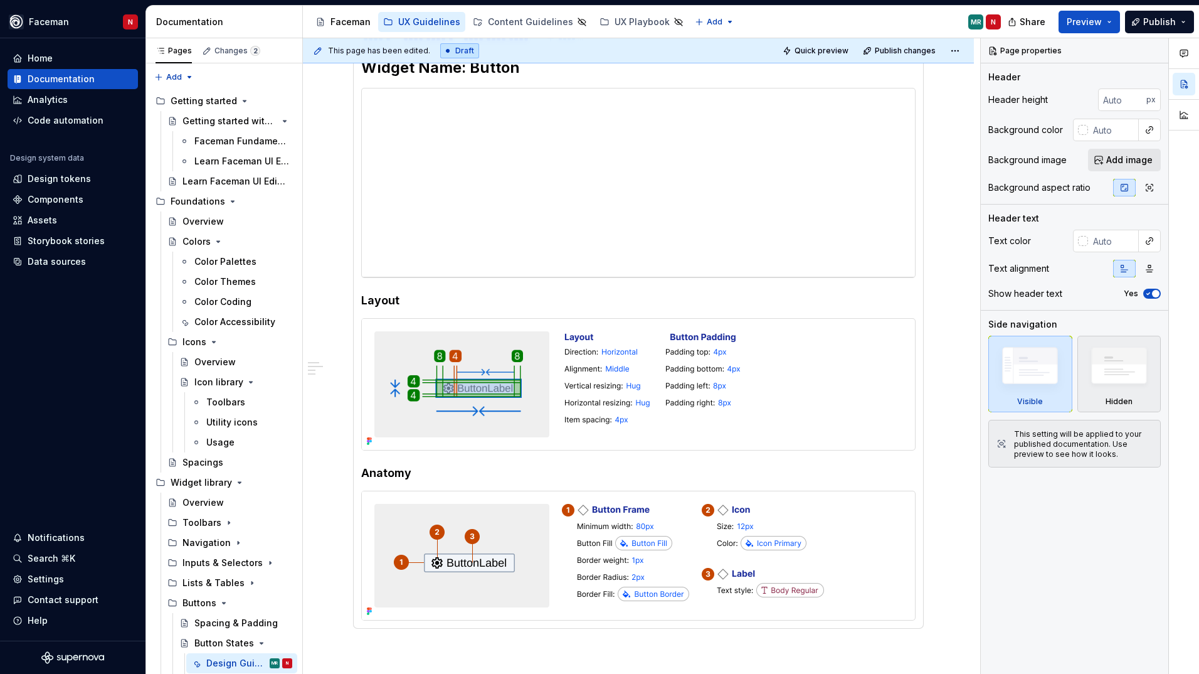
scroll to position [188, 0]
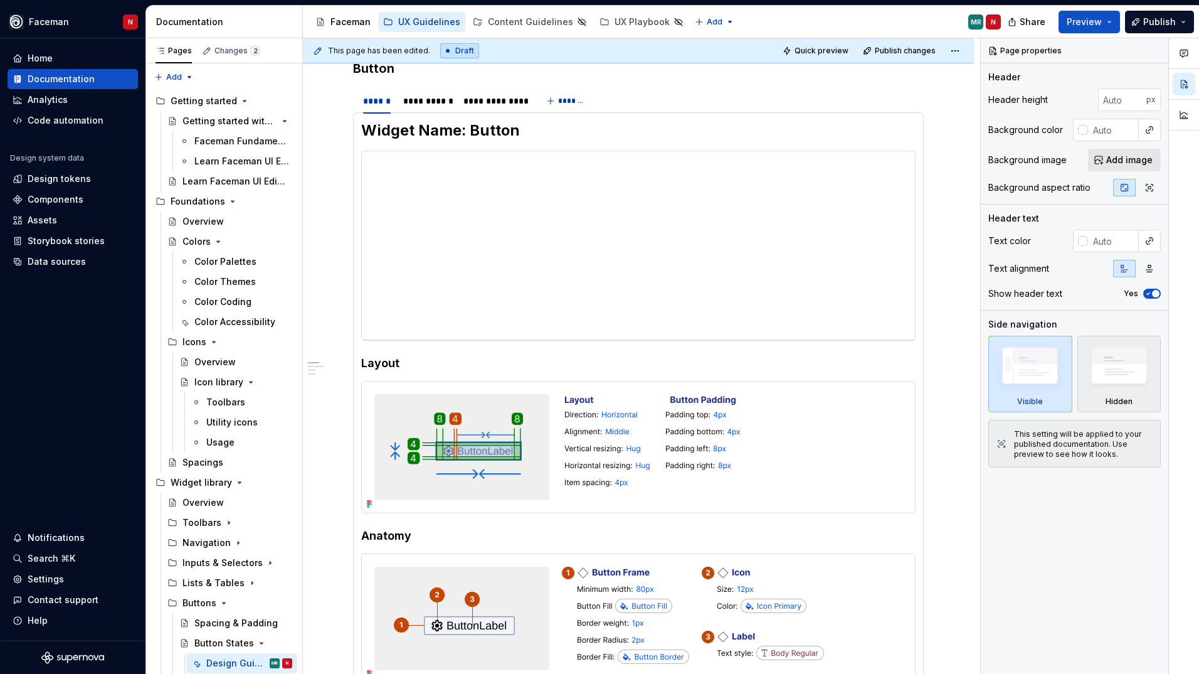
type textarea "*"
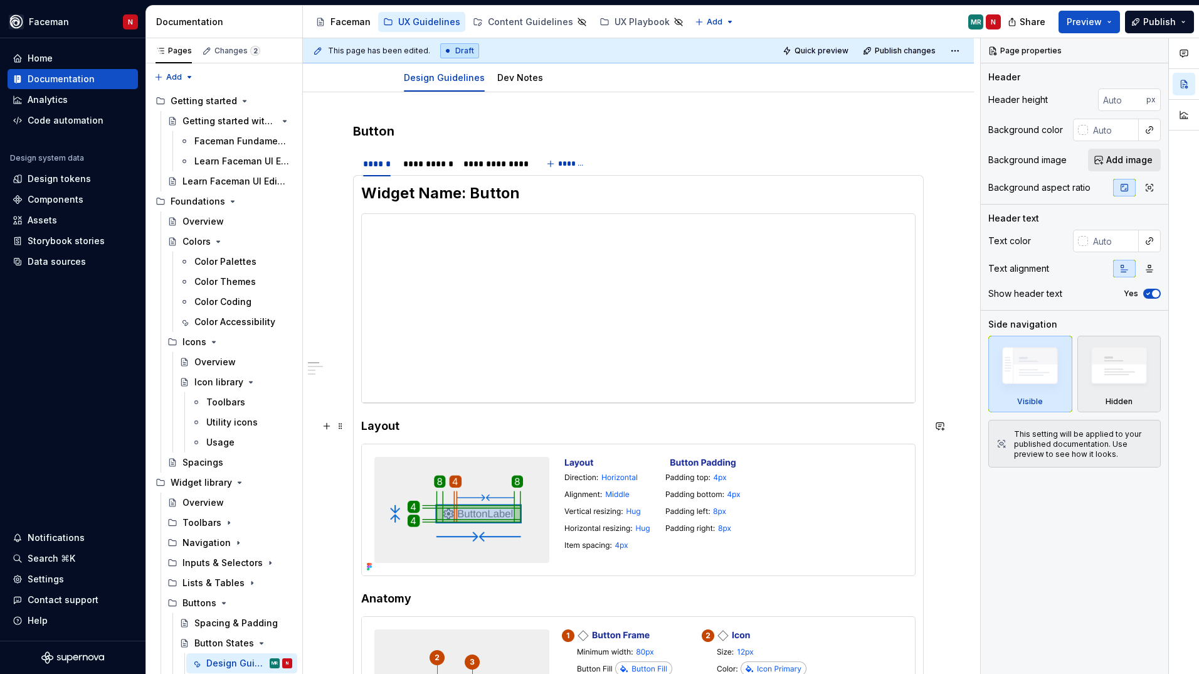
click at [373, 420] on h4 "Layout" at bounding box center [638, 425] width 555 height 15
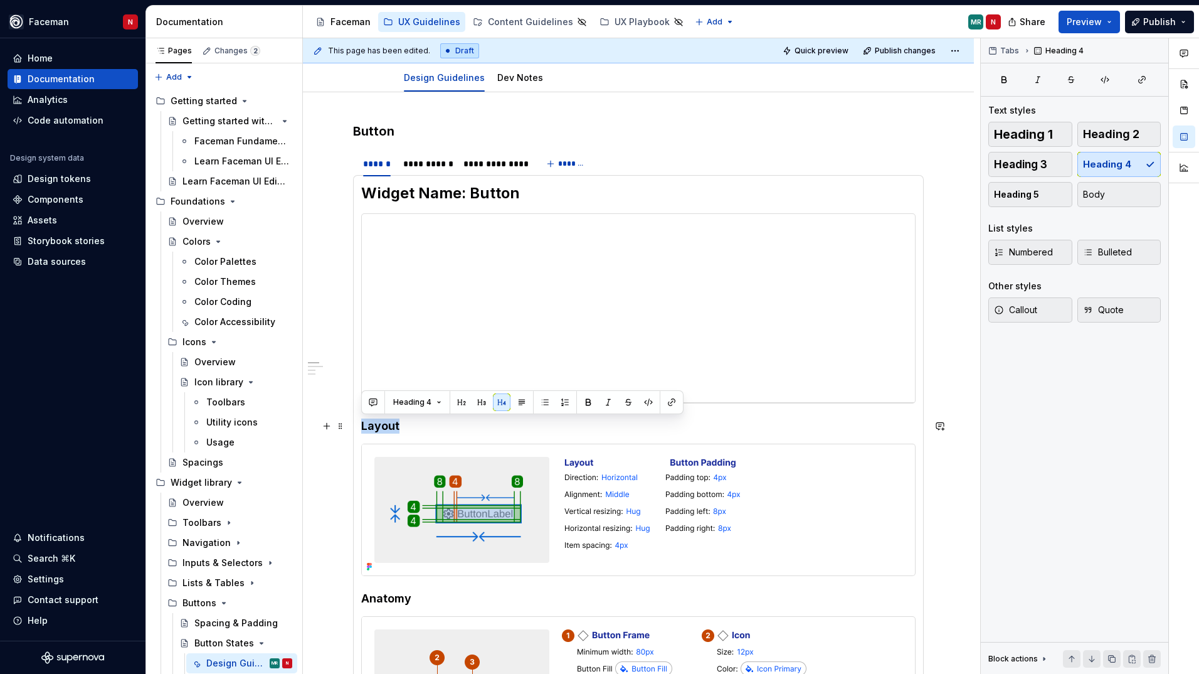
click at [373, 420] on h4 "Layout" at bounding box center [638, 425] width 555 height 15
copy h4 "Layout"
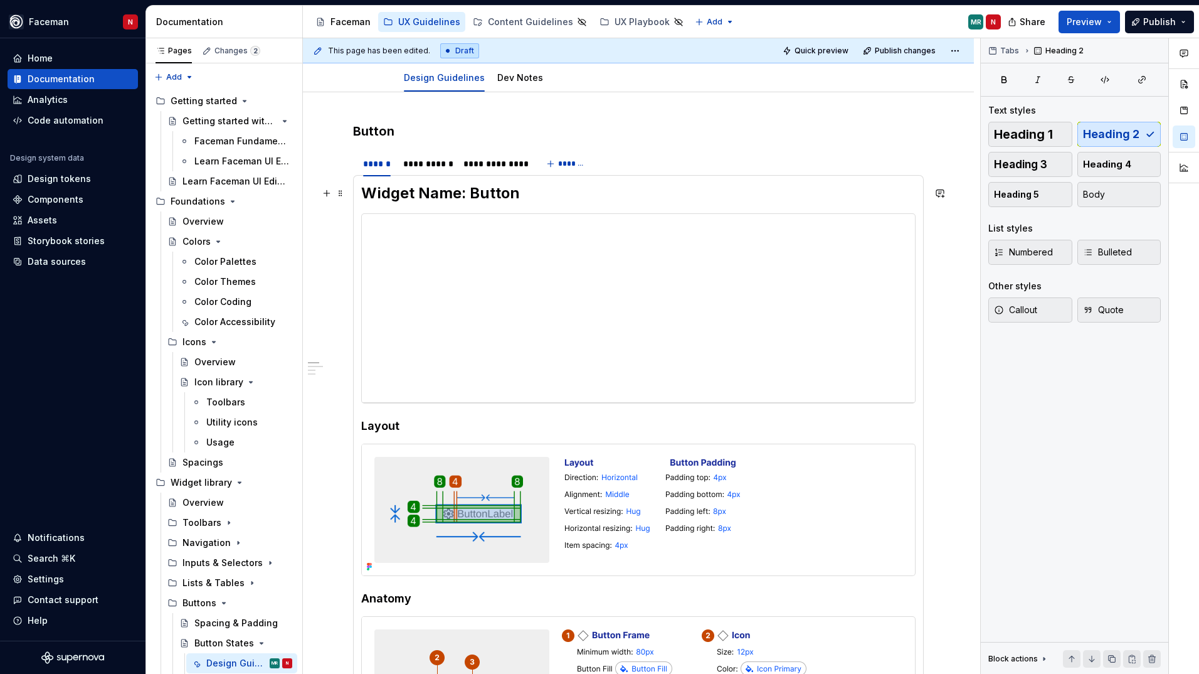
click at [523, 196] on h2 "Widget Name: Button" at bounding box center [638, 193] width 555 height 20
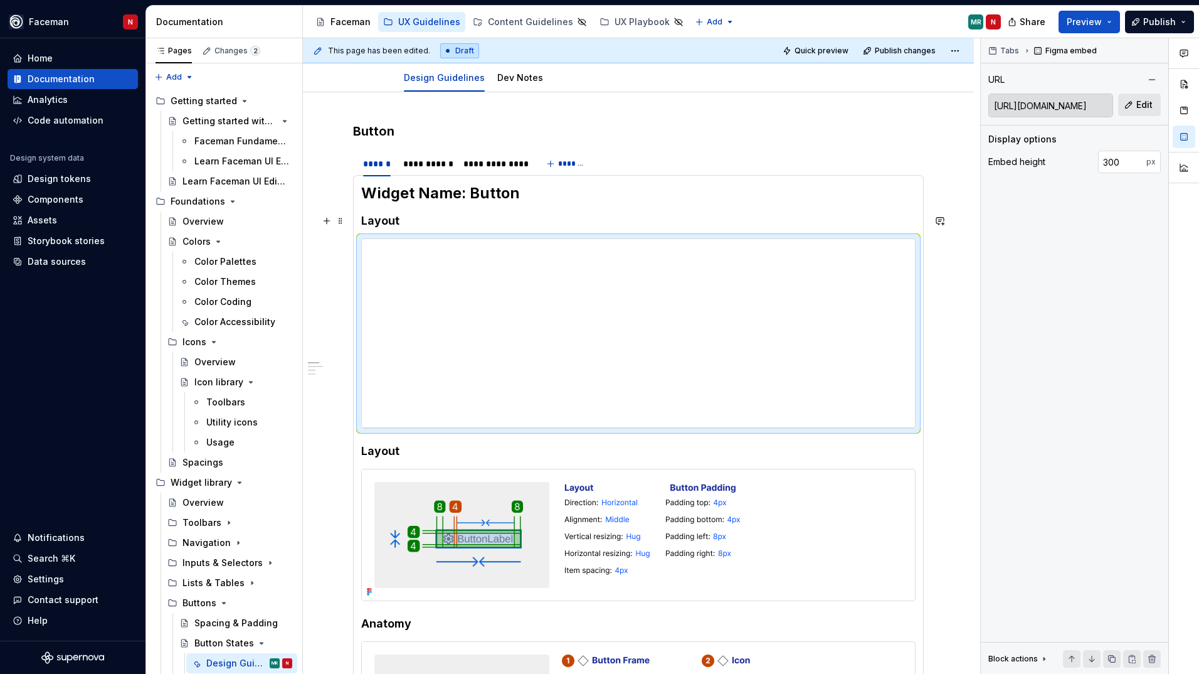
click at [379, 220] on h4 "Layout" at bounding box center [638, 220] width 555 height 15
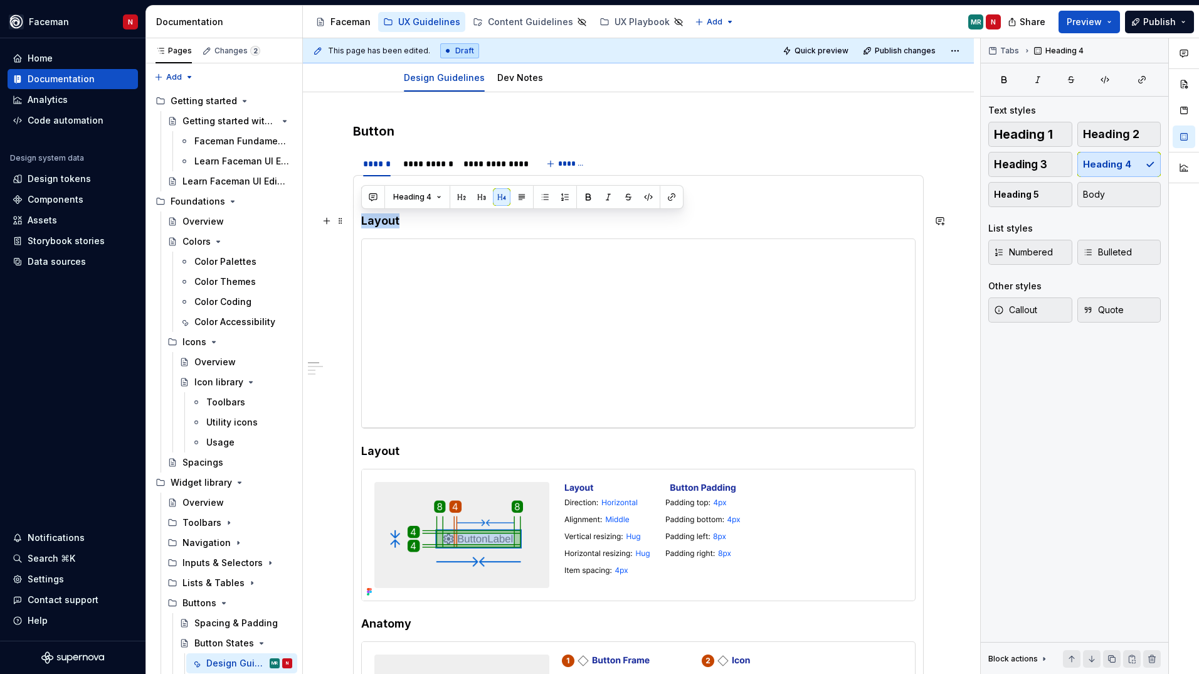
click at [379, 220] on h4 "Layout" at bounding box center [638, 220] width 555 height 15
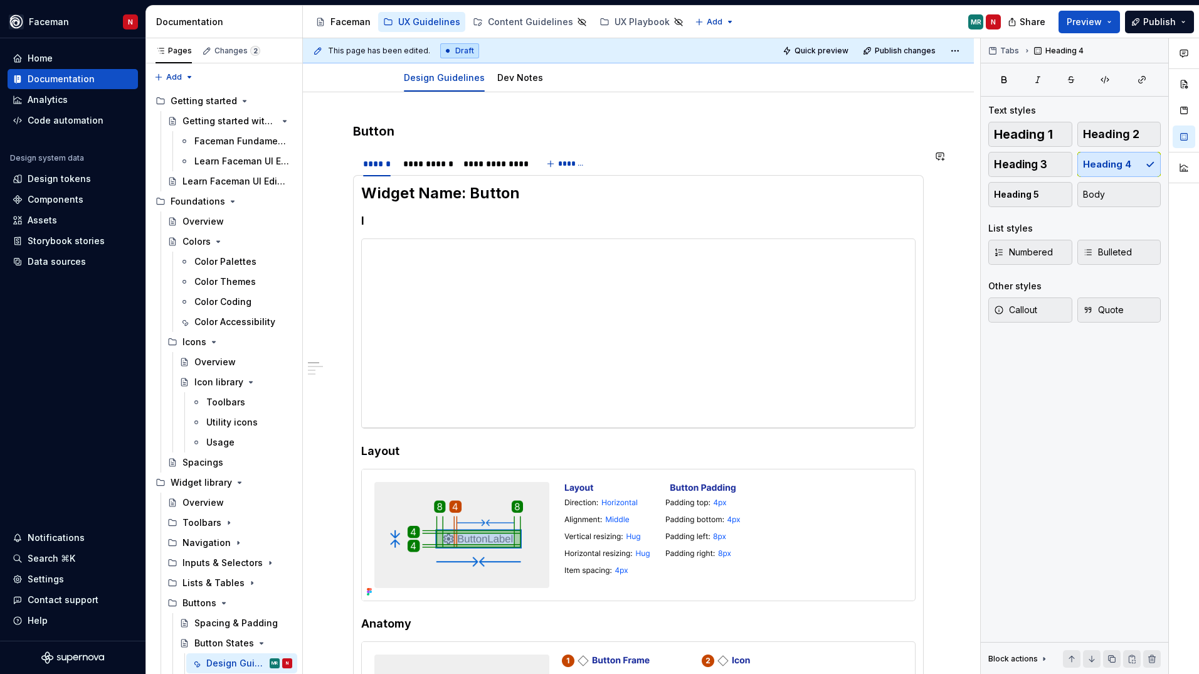
click at [463, 229] on section-item-column "**********" at bounding box center [638, 477] width 555 height 588
click at [475, 451] on h4 "Layout" at bounding box center [638, 451] width 555 height 15
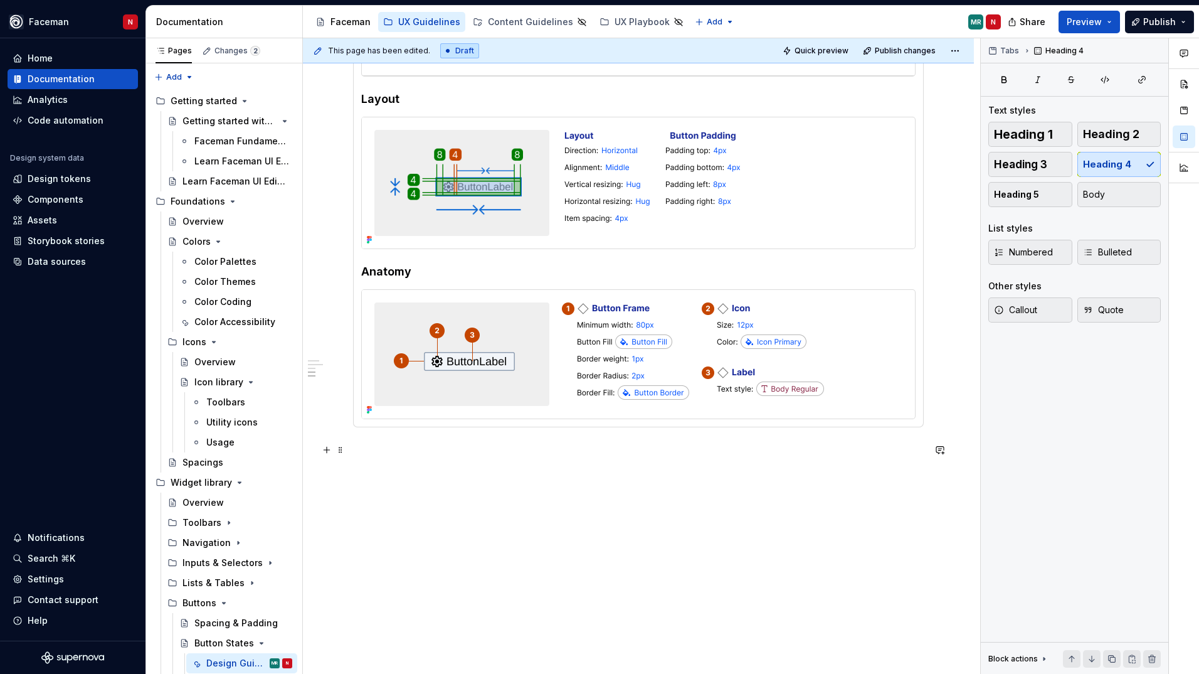
scroll to position [415, 0]
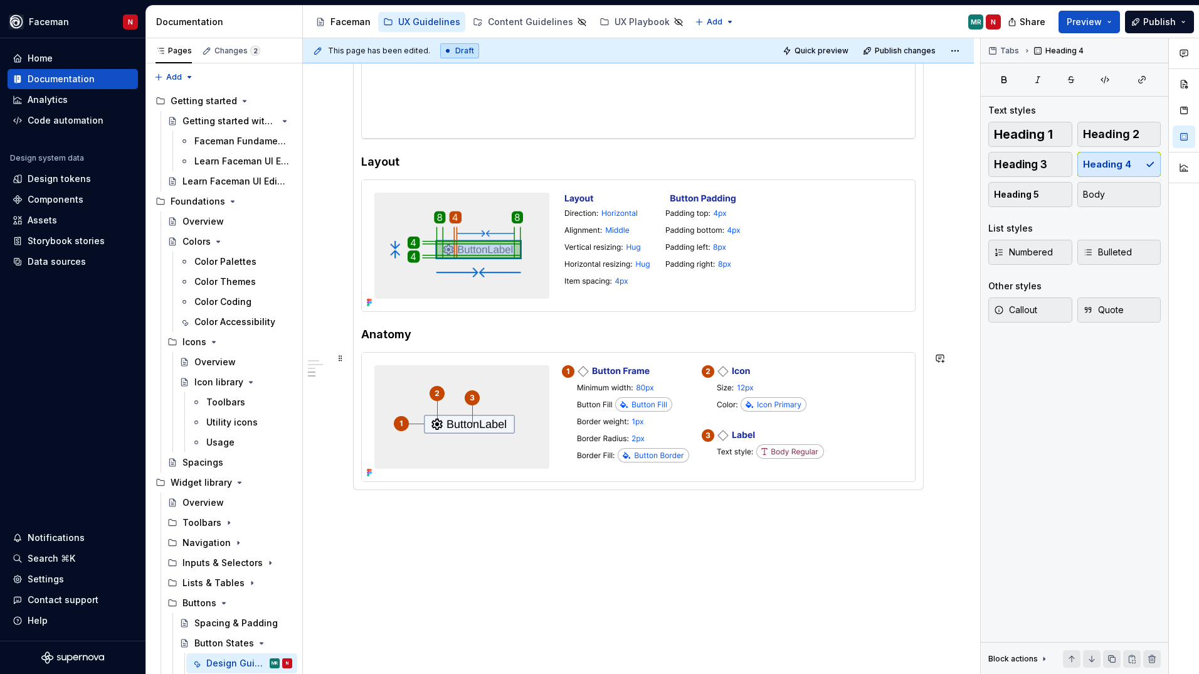
click at [916, 433] on div at bounding box center [638, 417] width 555 height 130
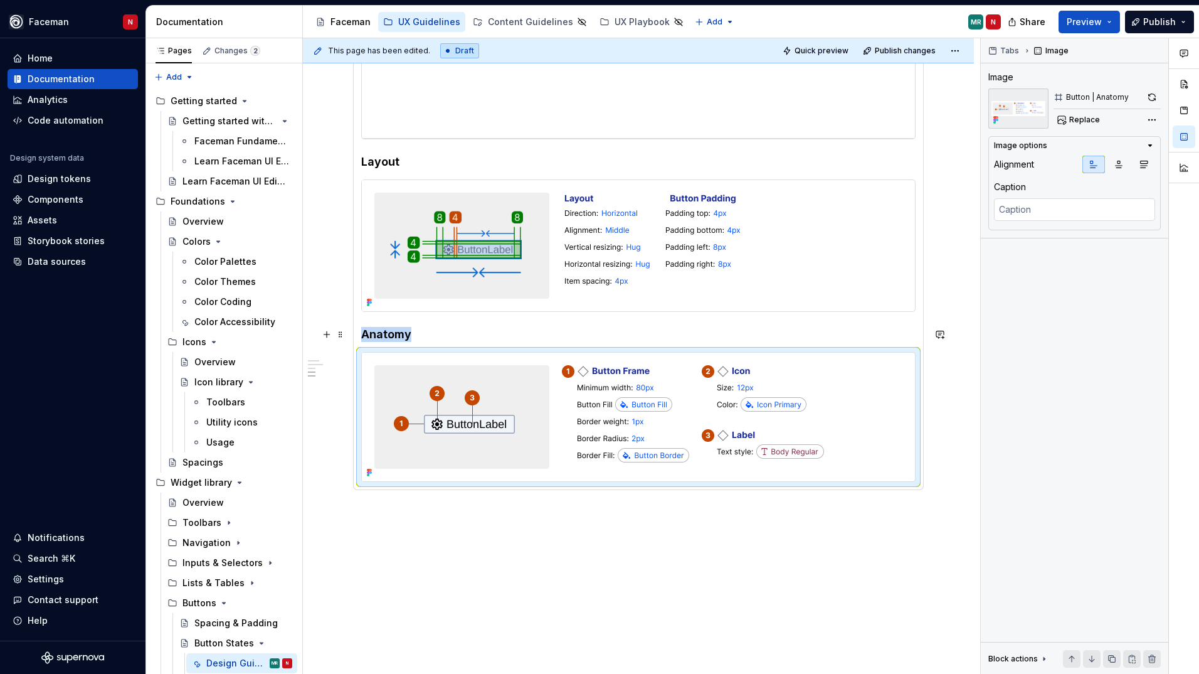
click at [880, 330] on h4 "Anatomy" at bounding box center [638, 334] width 555 height 15
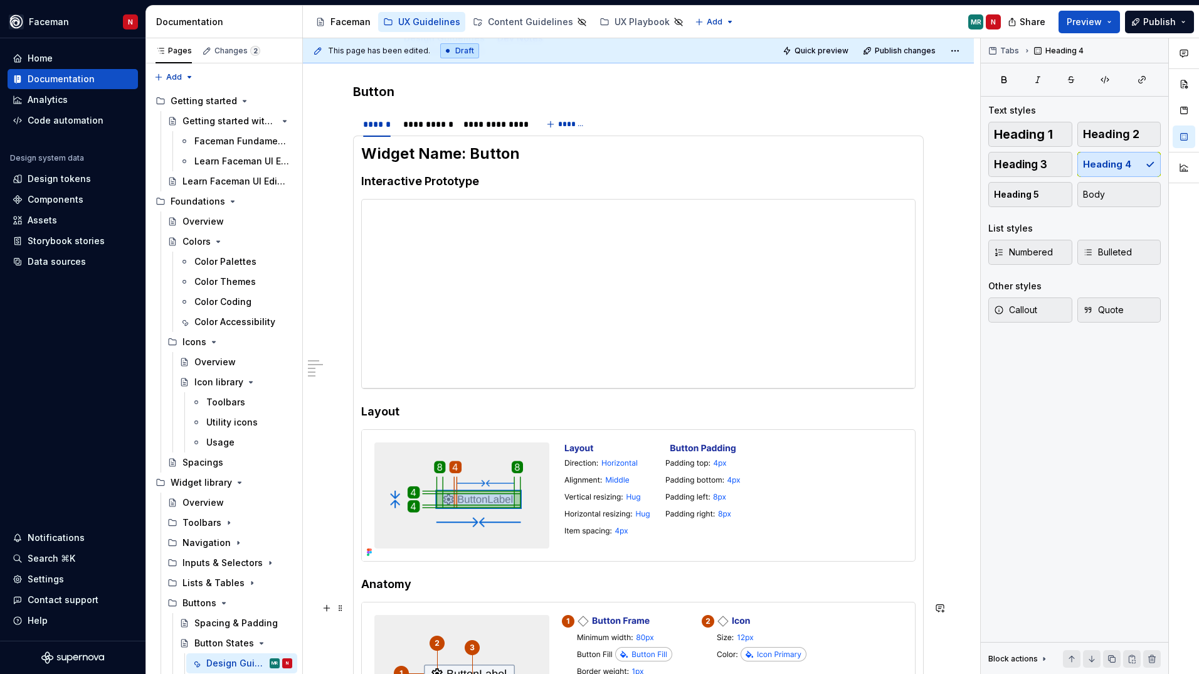
scroll to position [164, 0]
click at [515, 279] on div "**********" at bounding box center [638, 295] width 553 height 188
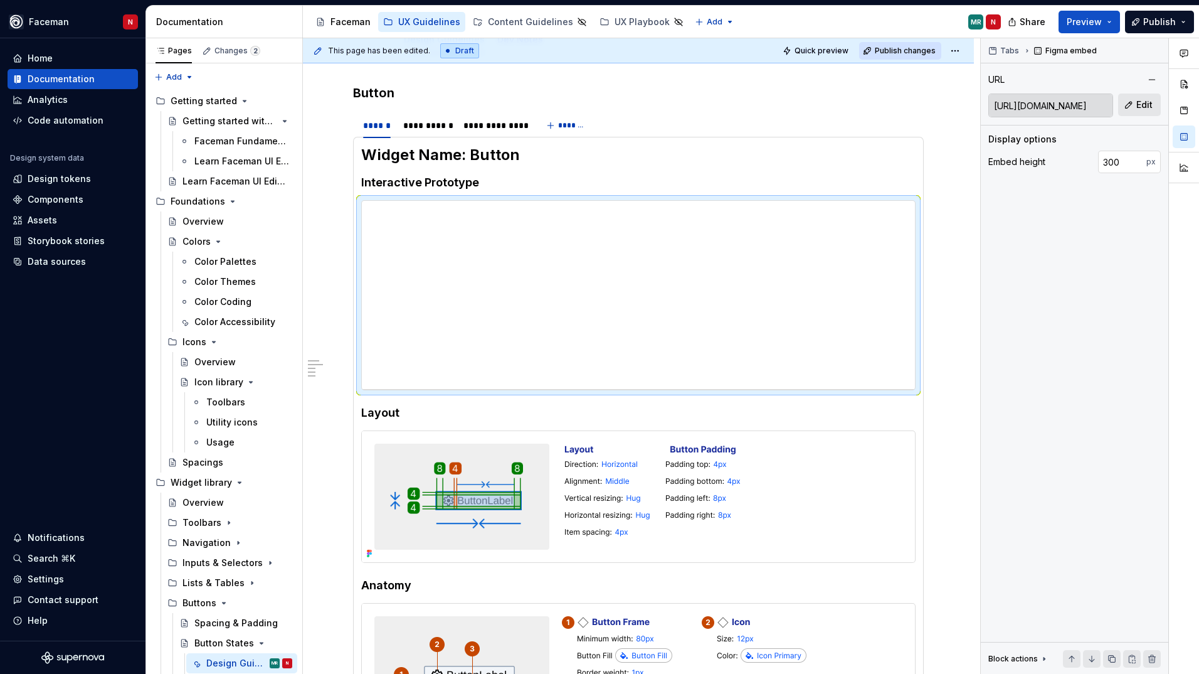
click at [923, 49] on span "Publish changes" at bounding box center [905, 51] width 61 height 10
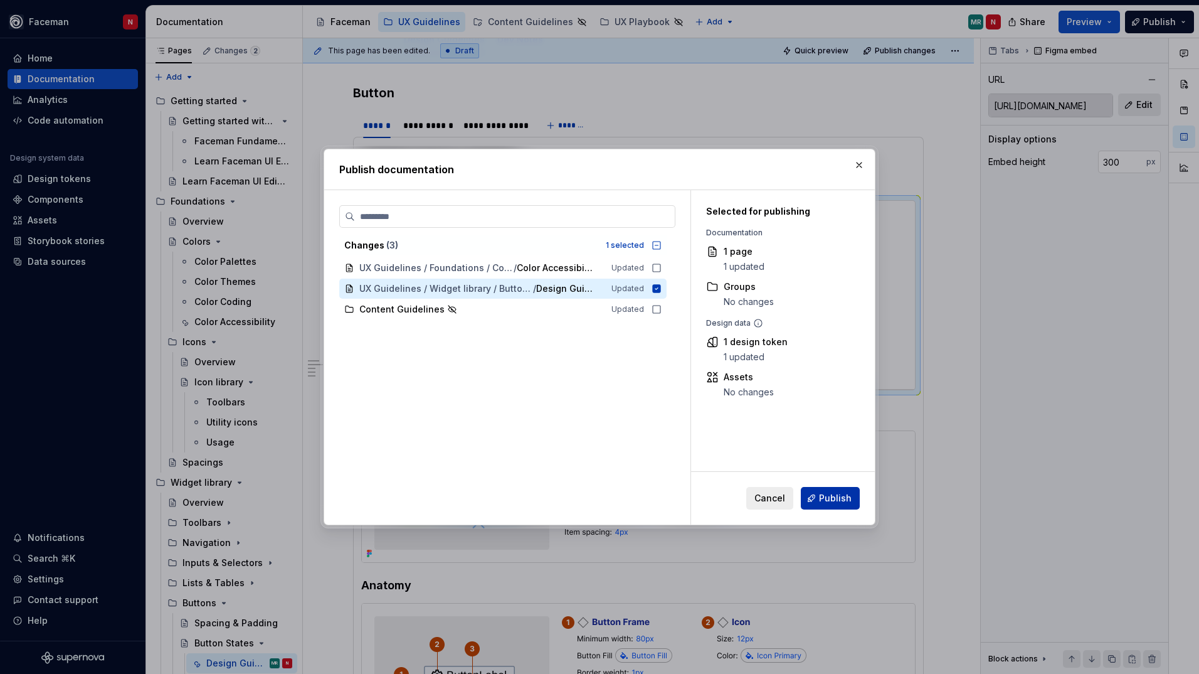
click at [835, 490] on button "Publish" at bounding box center [830, 498] width 59 height 23
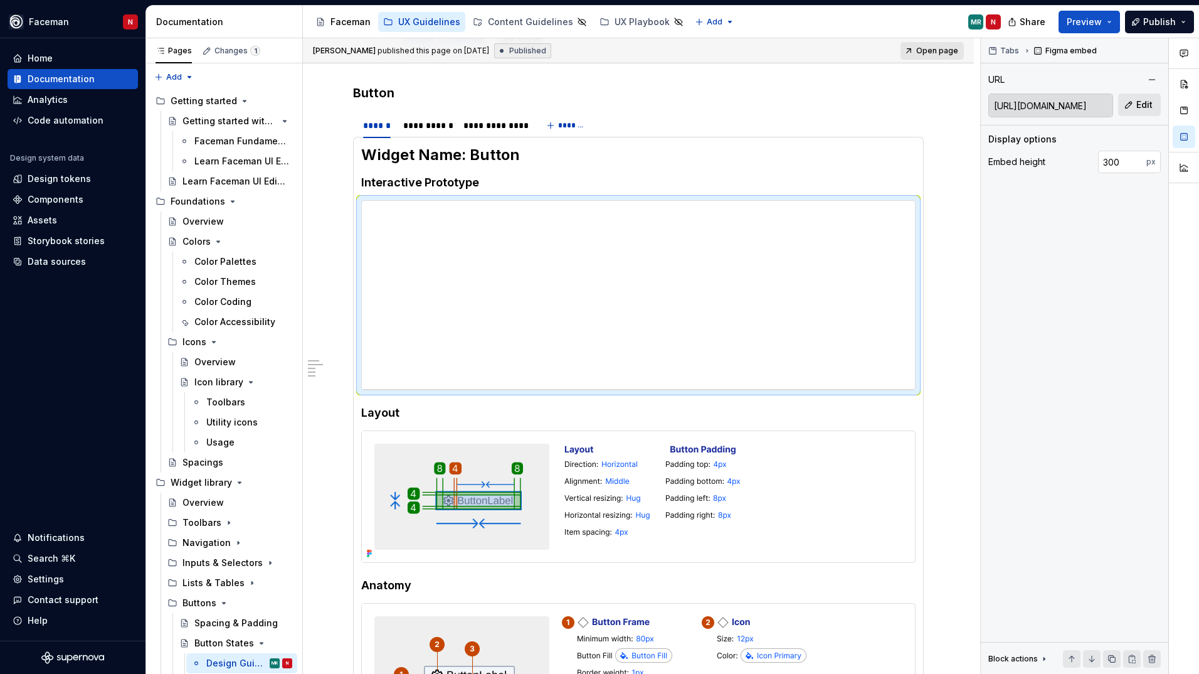
click at [921, 50] on span "Open page" at bounding box center [937, 51] width 42 height 10
type textarea "*"
